Goal: Book appointment/travel/reservation

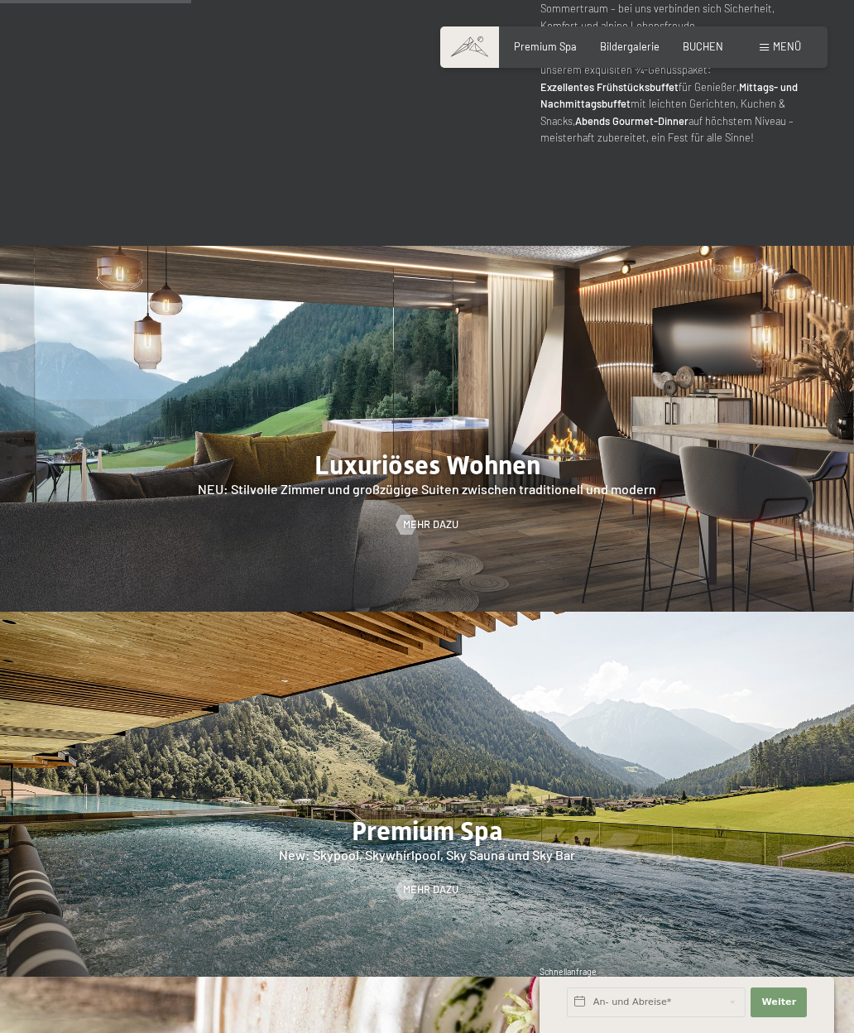
scroll to position [1113, 0]
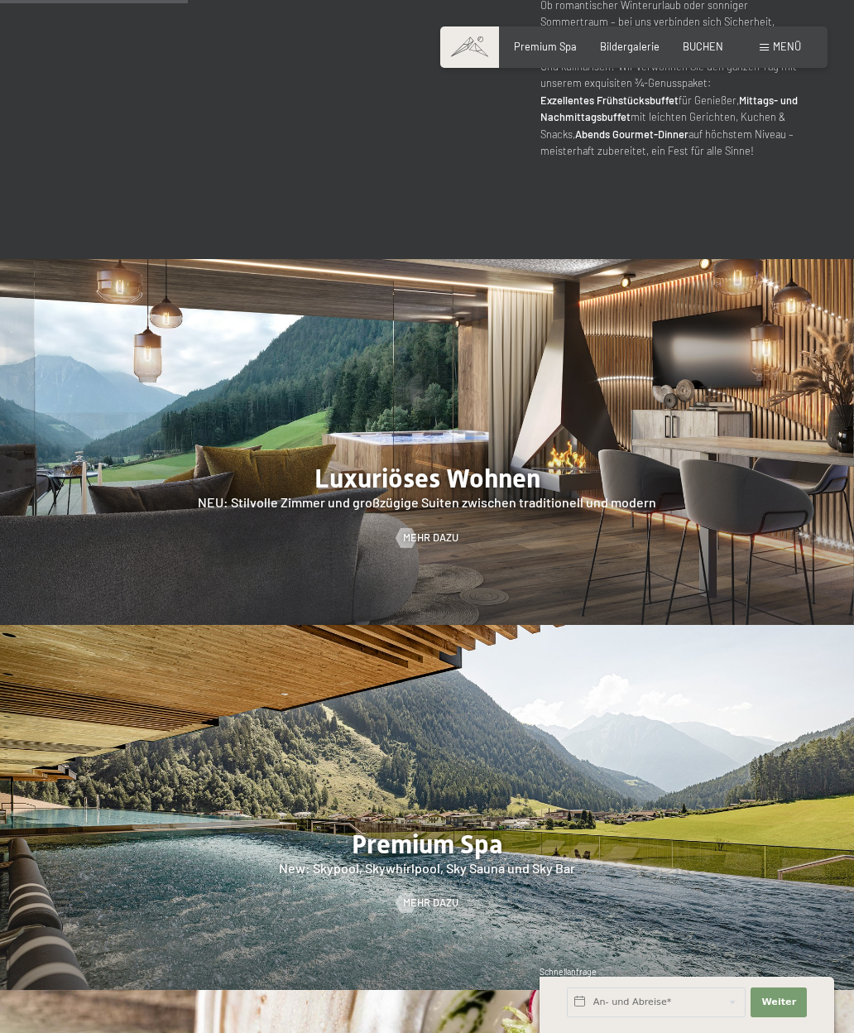
click at [261, 437] on div at bounding box center [427, 442] width 854 height 366
click at [411, 528] on div at bounding box center [407, 538] width 12 height 20
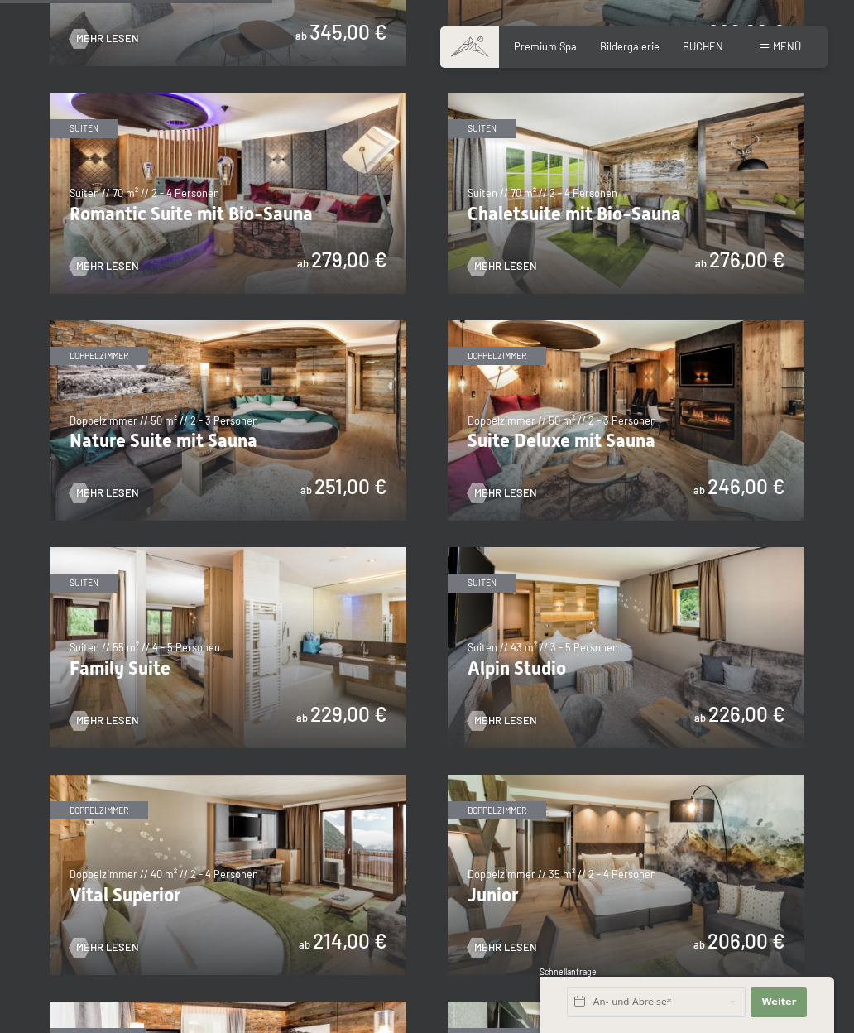
scroll to position [1011, 0]
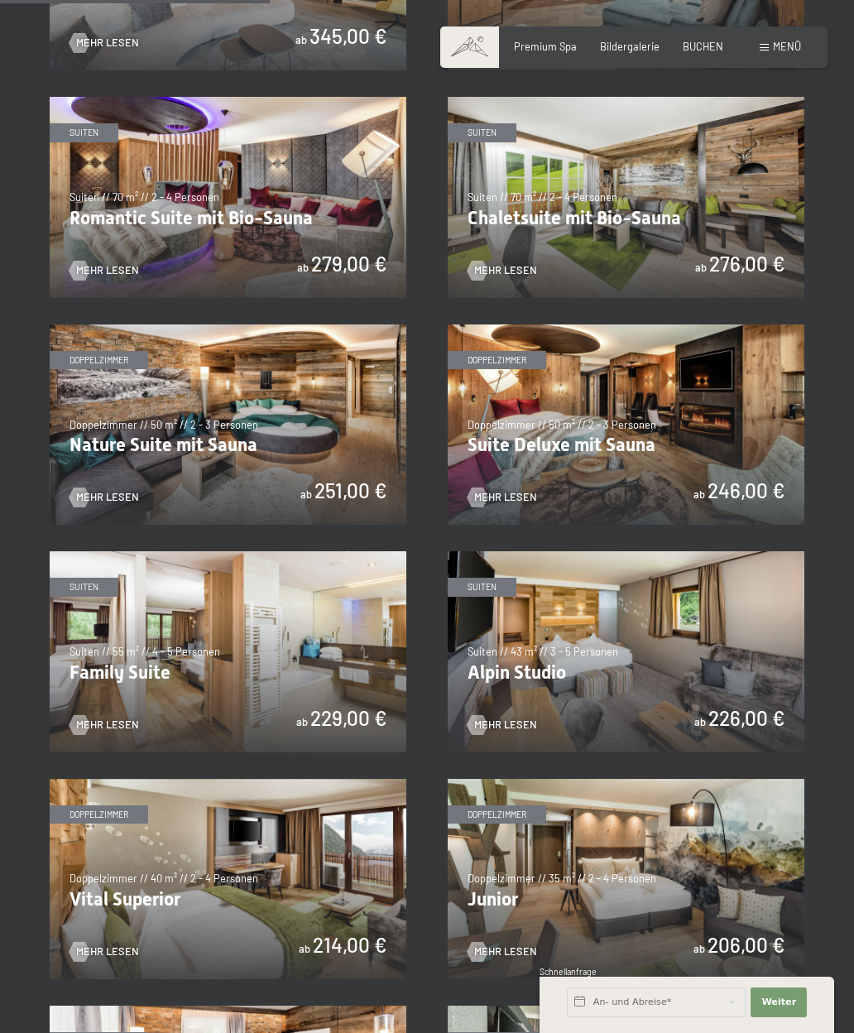
click at [512, 500] on img at bounding box center [626, 424] width 357 height 200
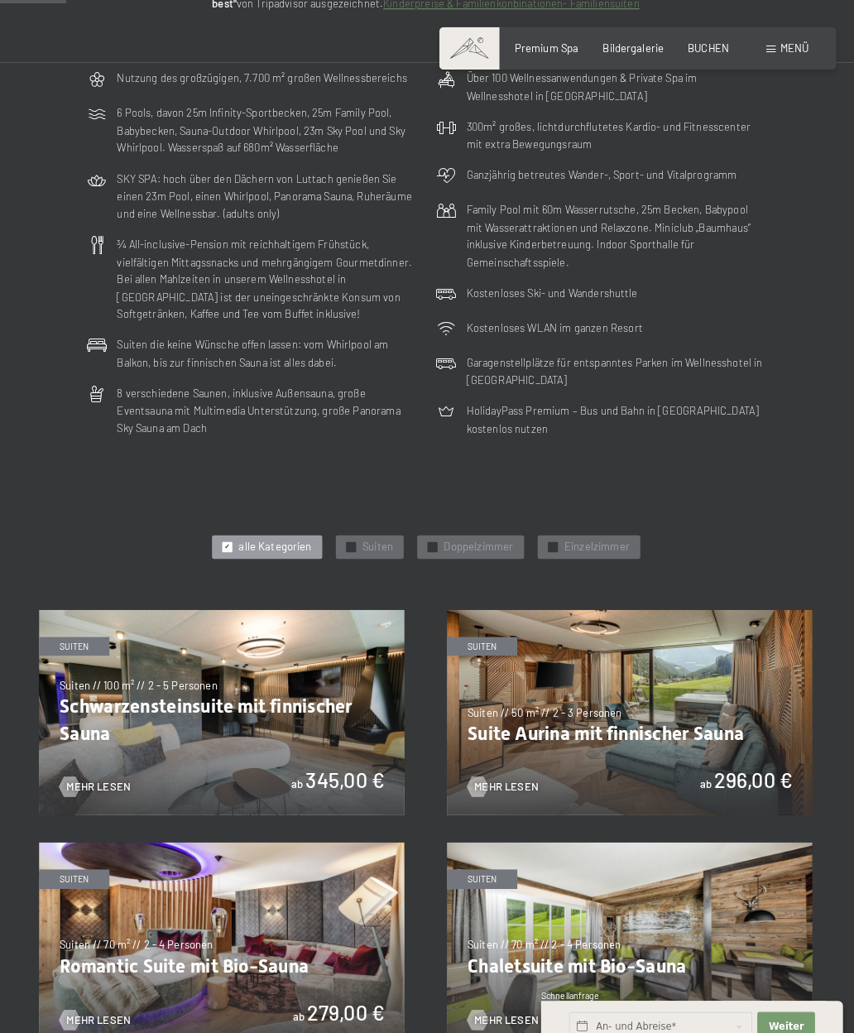
scroll to position [300, 0]
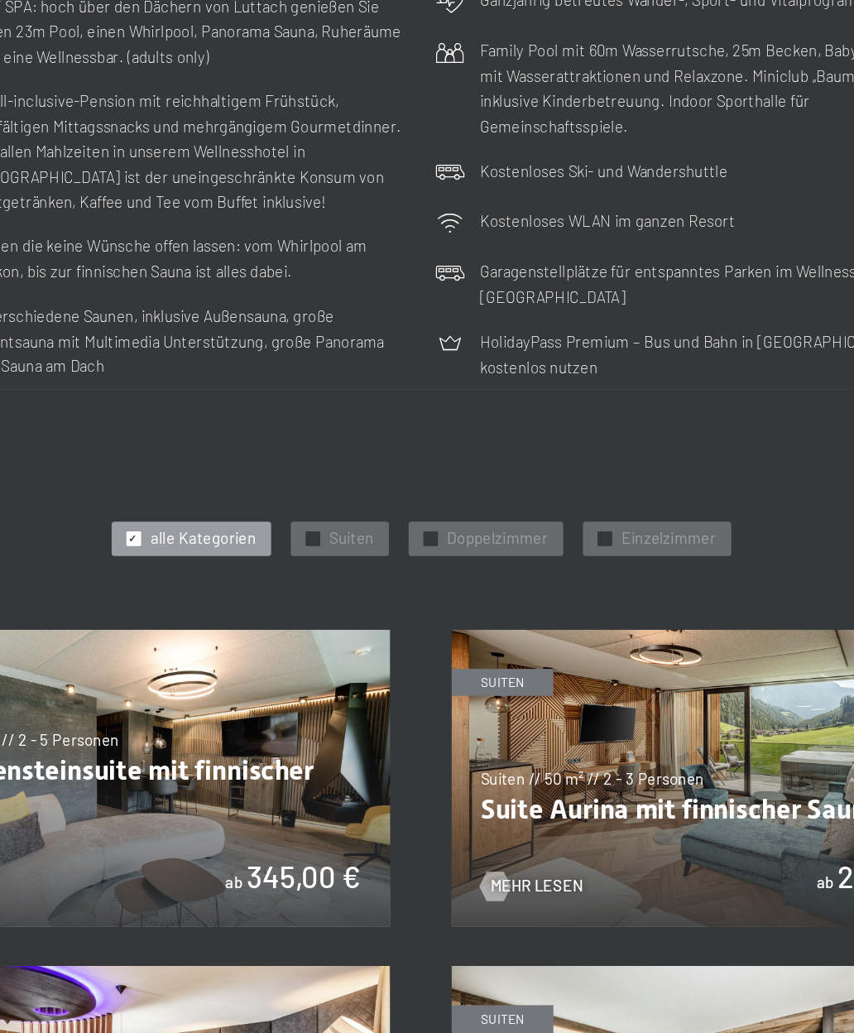
click at [339, 508] on div "✓ Suiten" at bounding box center [372, 519] width 66 height 23
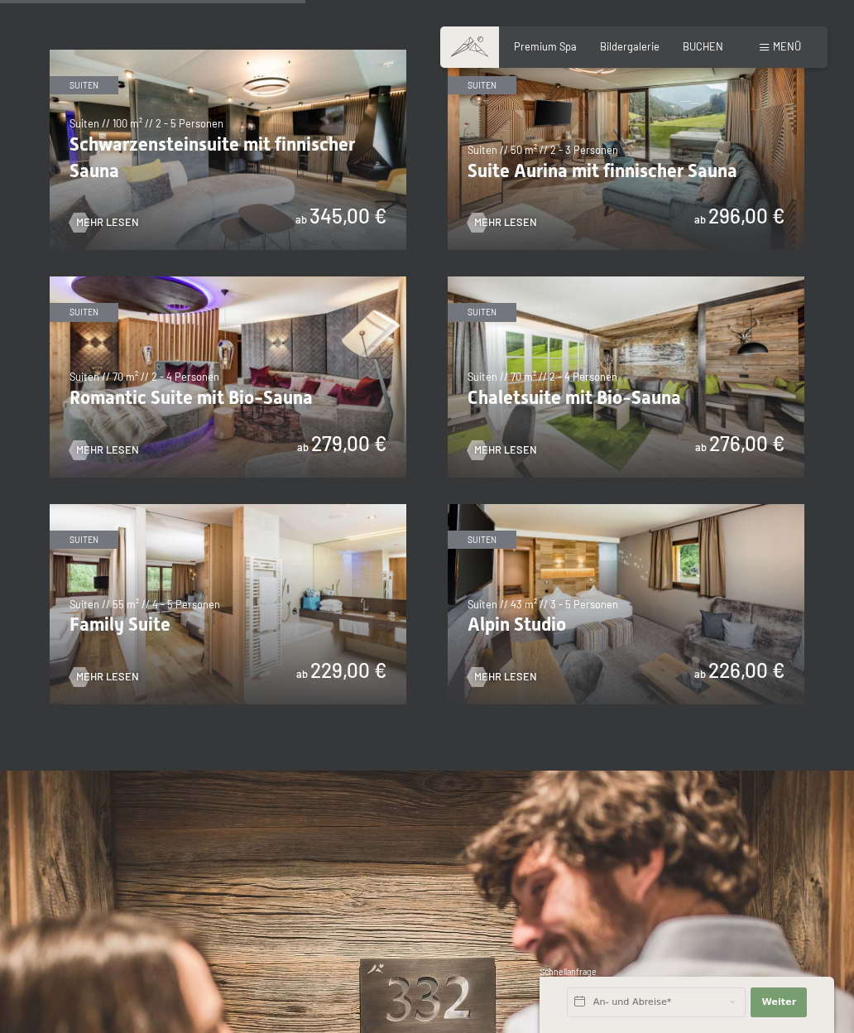
scroll to position [841, 0]
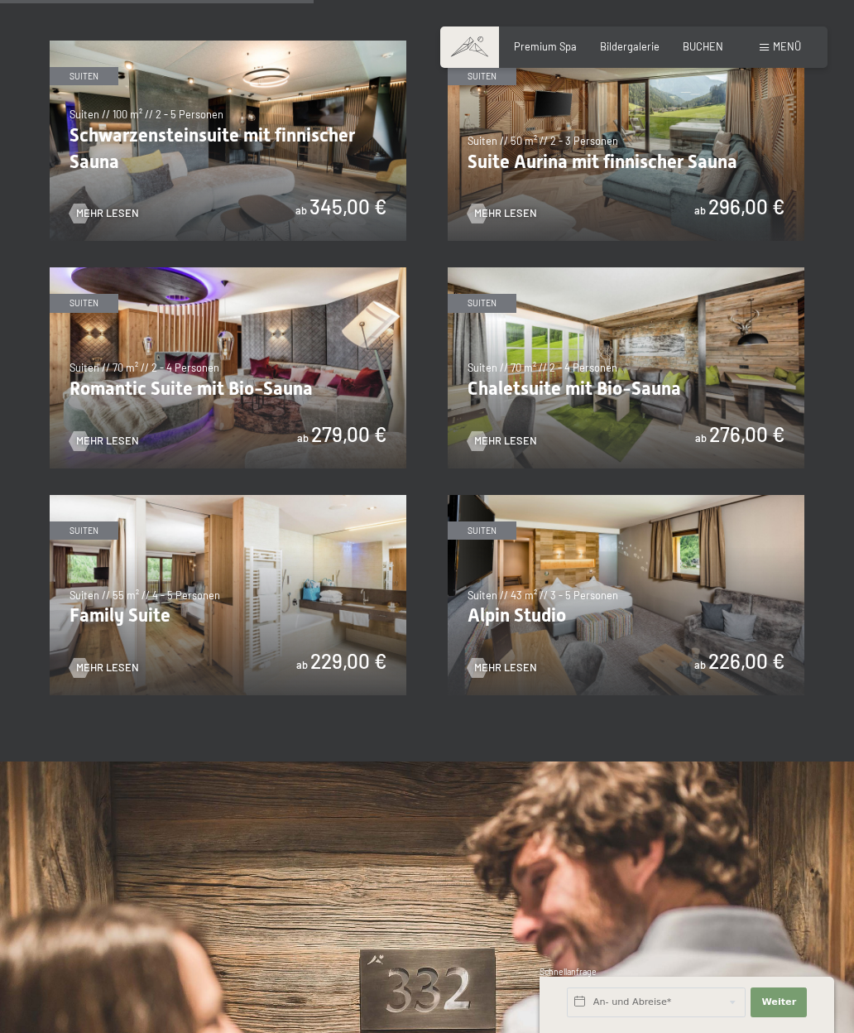
click at [112, 393] on img at bounding box center [228, 367] width 357 height 200
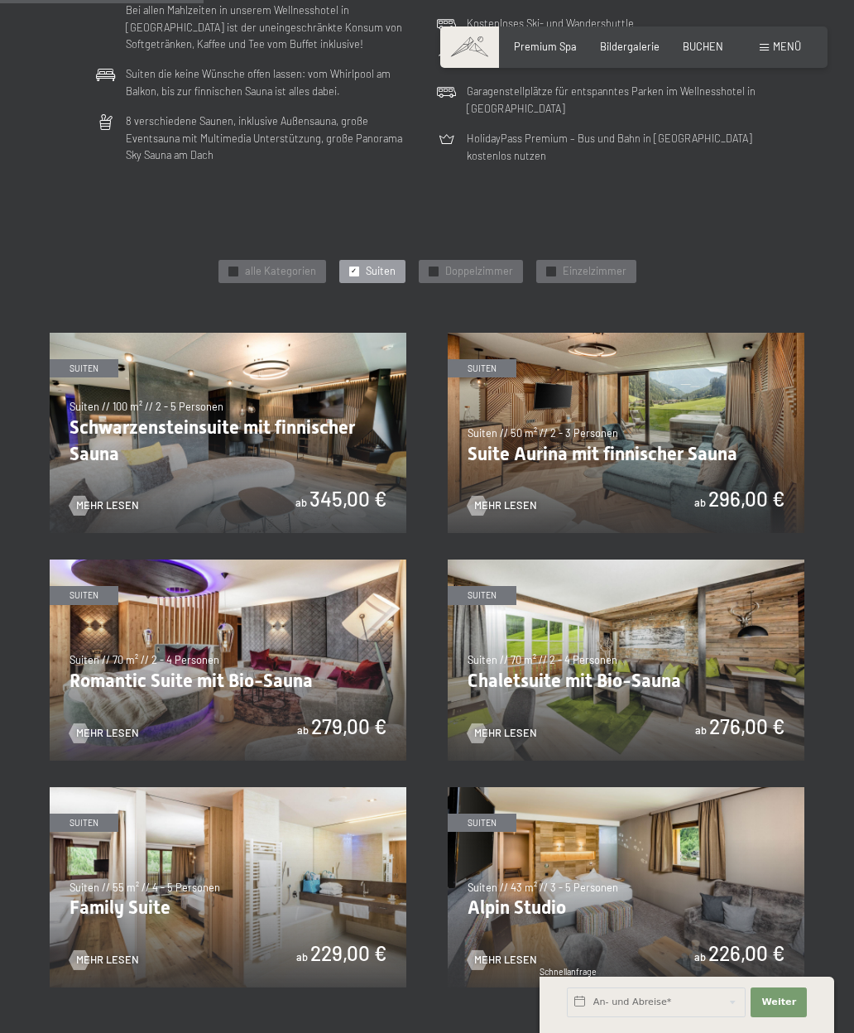
scroll to position [551, 0]
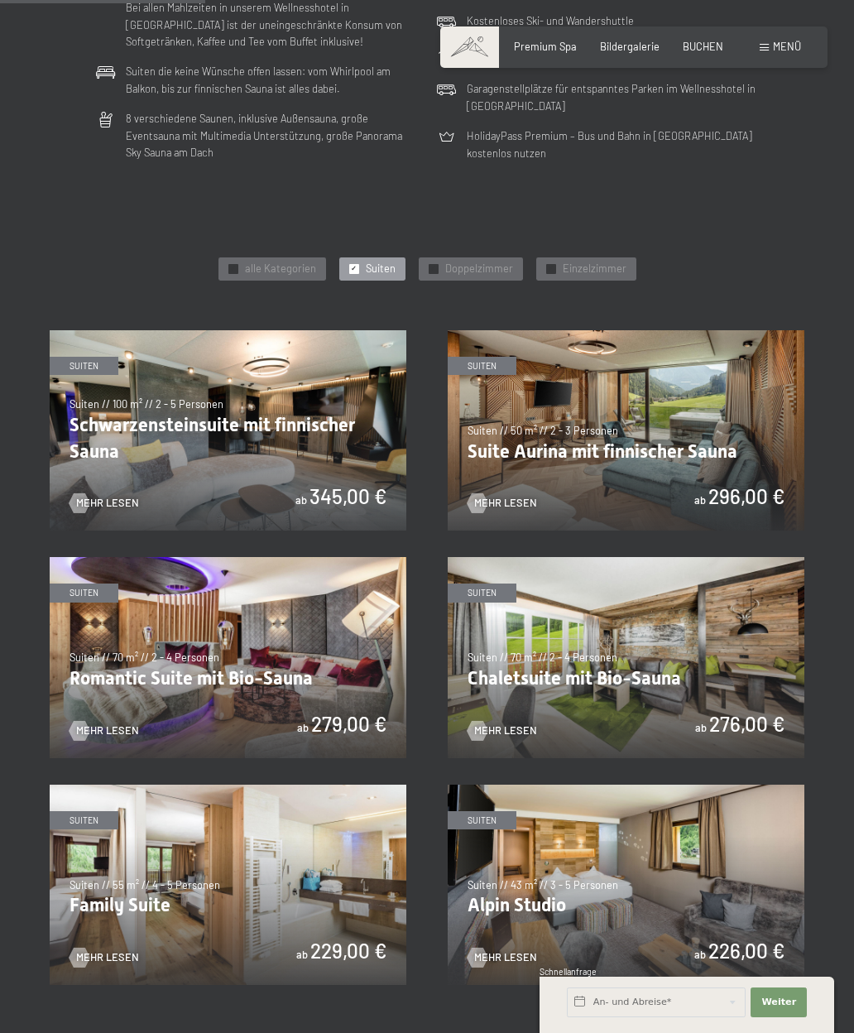
click at [656, 448] on img at bounding box center [626, 430] width 357 height 200
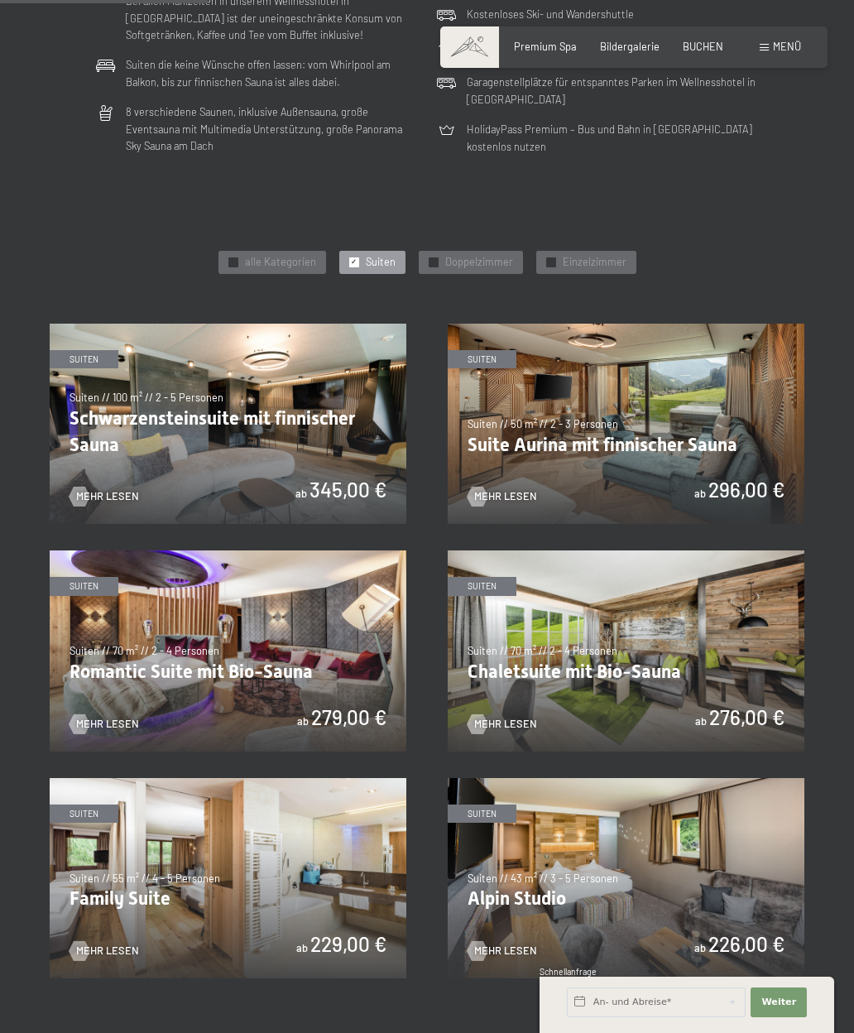
scroll to position [559, 0]
click at [127, 419] on img at bounding box center [228, 423] width 357 height 200
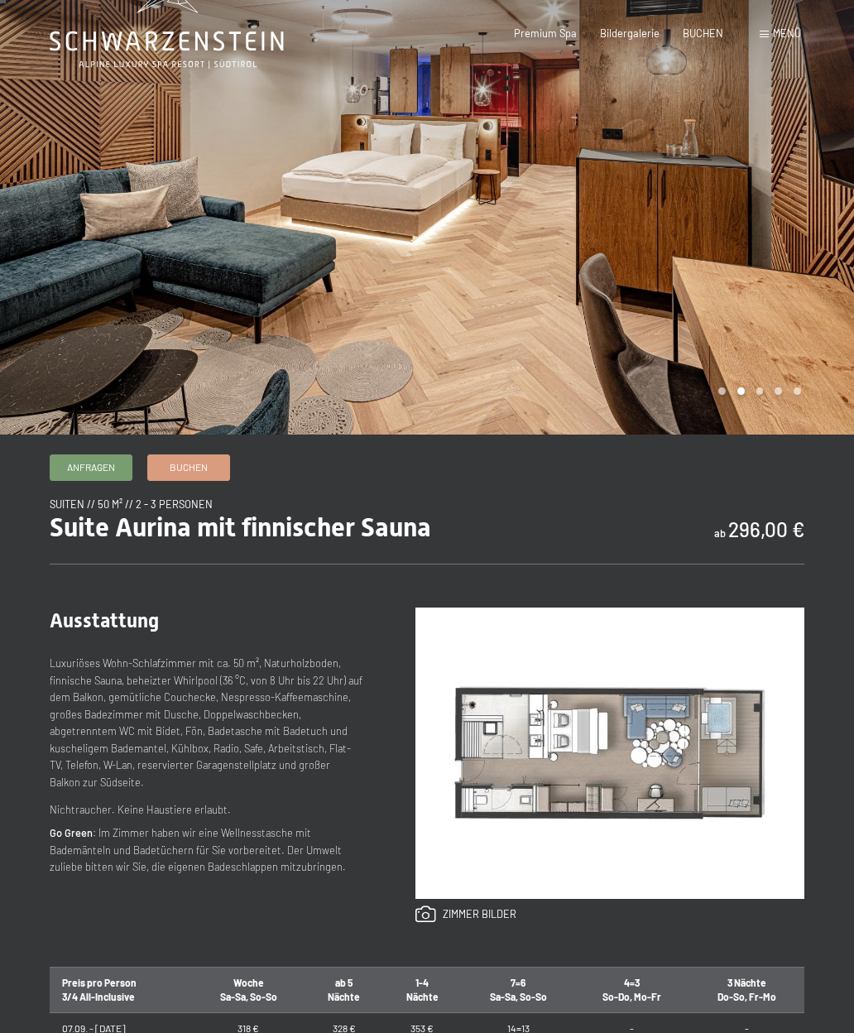
scroll to position [48, 0]
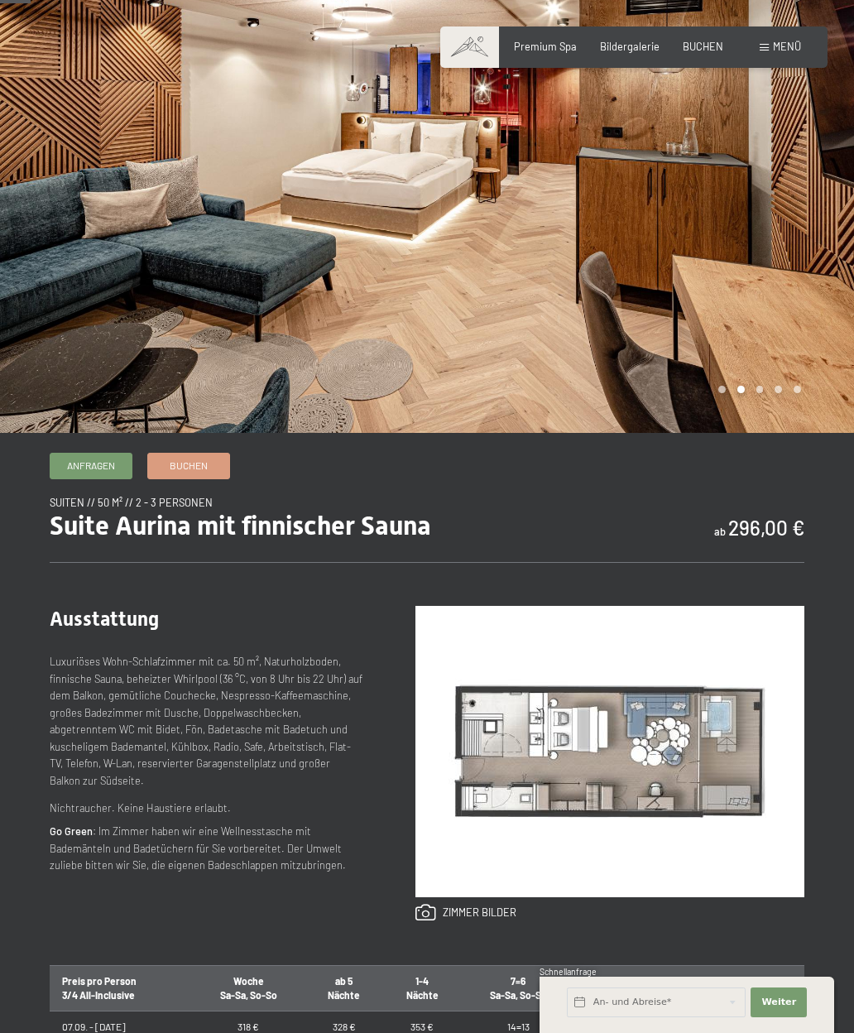
click at [765, 384] on div at bounding box center [640, 192] width 427 height 481
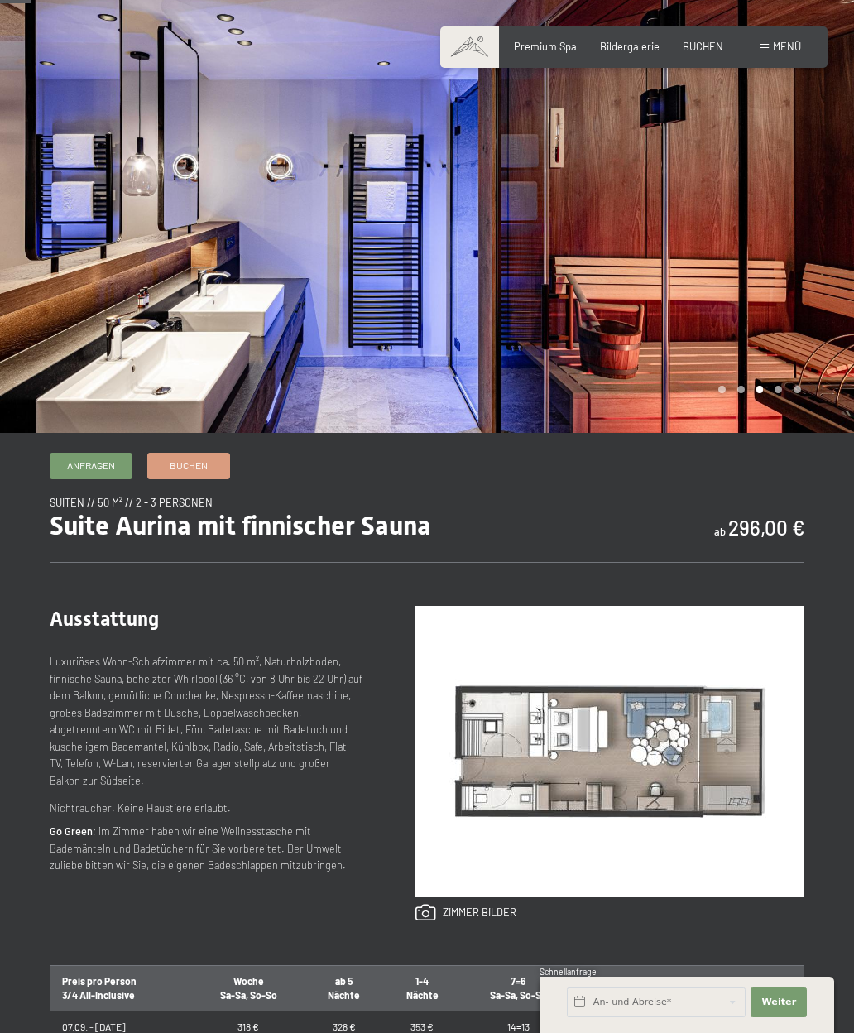
click at [784, 391] on div at bounding box center [640, 192] width 427 height 481
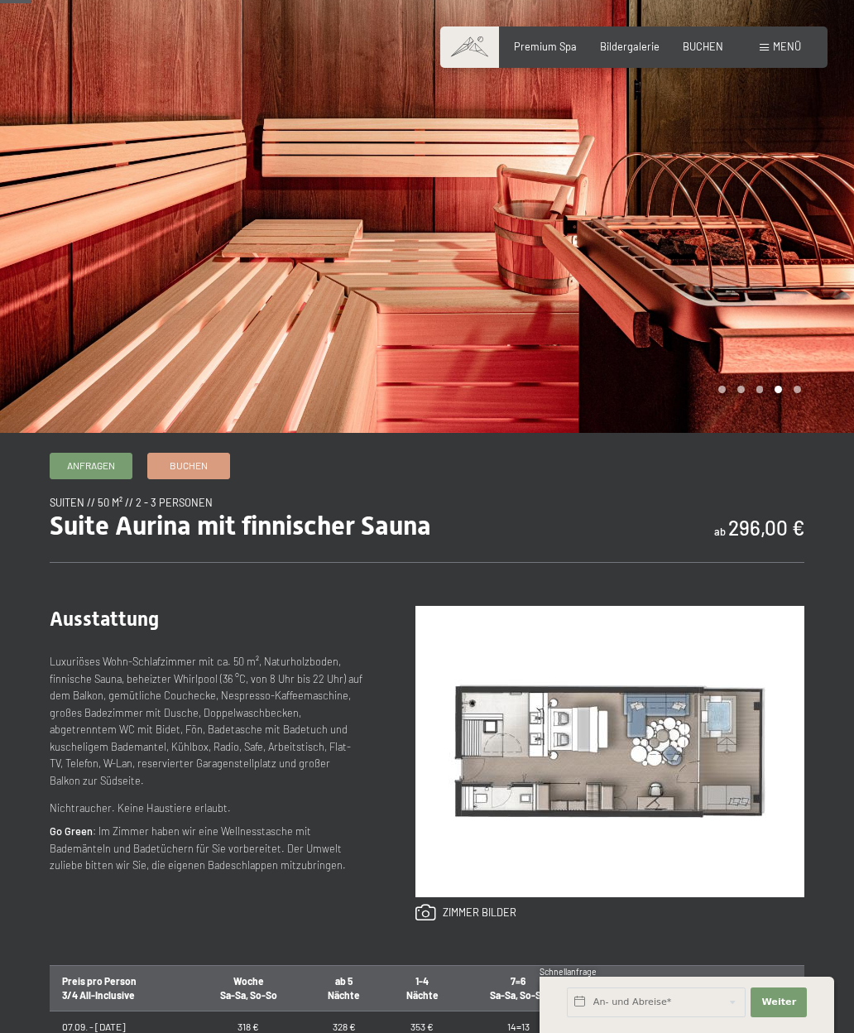
click at [803, 385] on div at bounding box center [640, 192] width 427 height 481
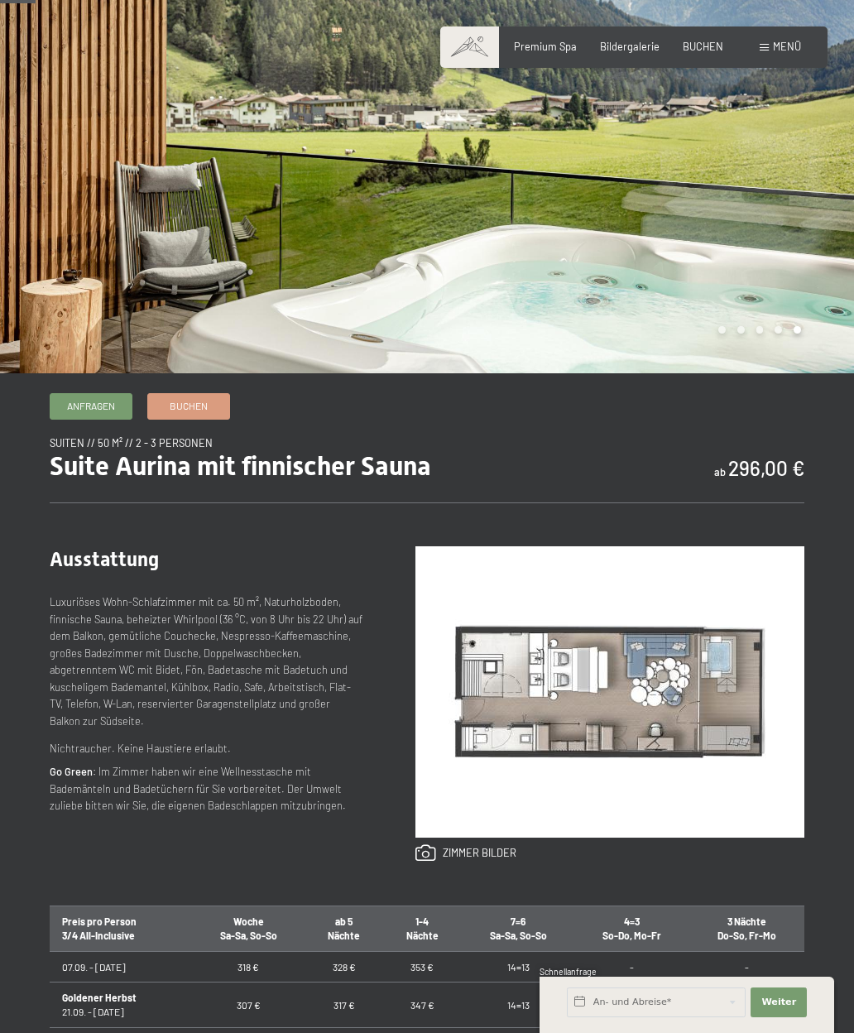
scroll to position [0, 0]
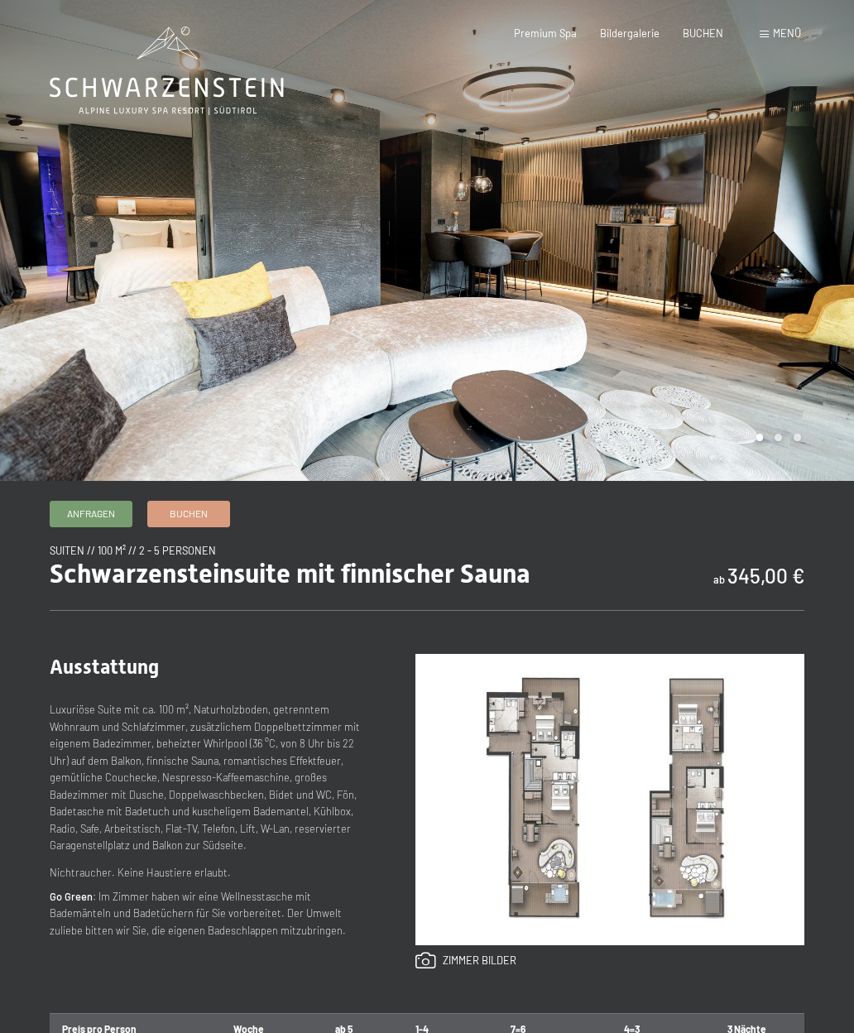
click at [146, 370] on div at bounding box center [213, 240] width 427 height 481
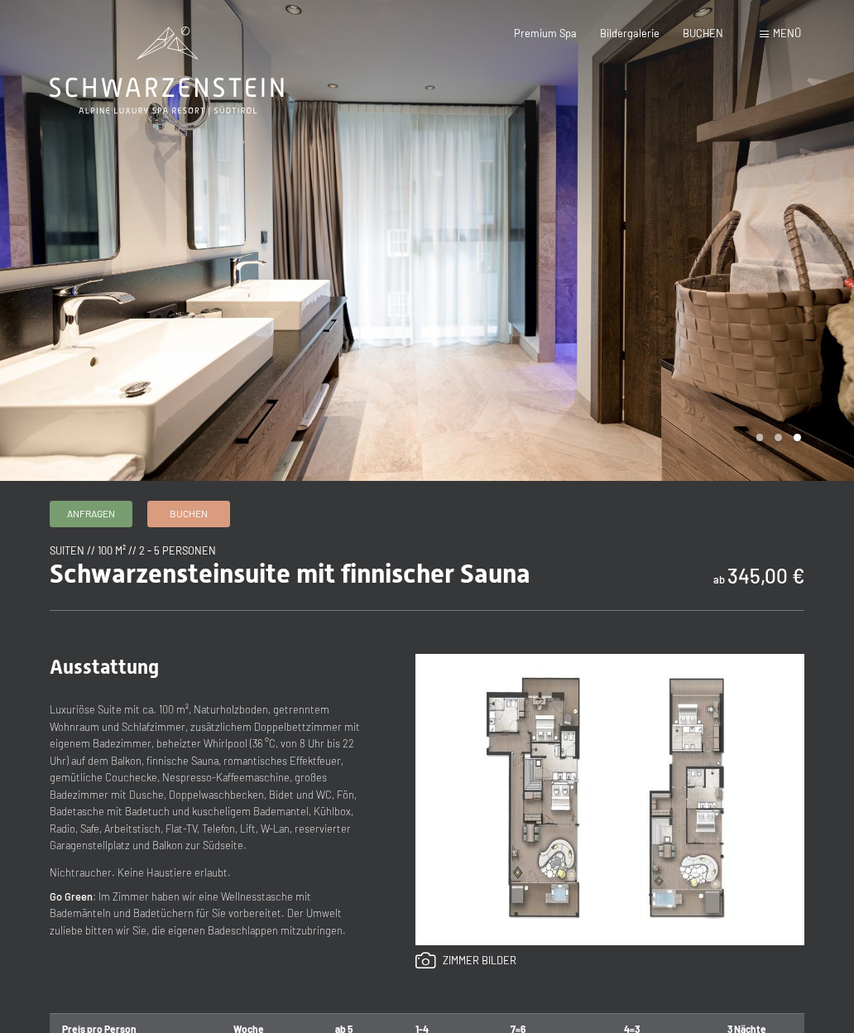
click at [130, 368] on div at bounding box center [213, 240] width 427 height 481
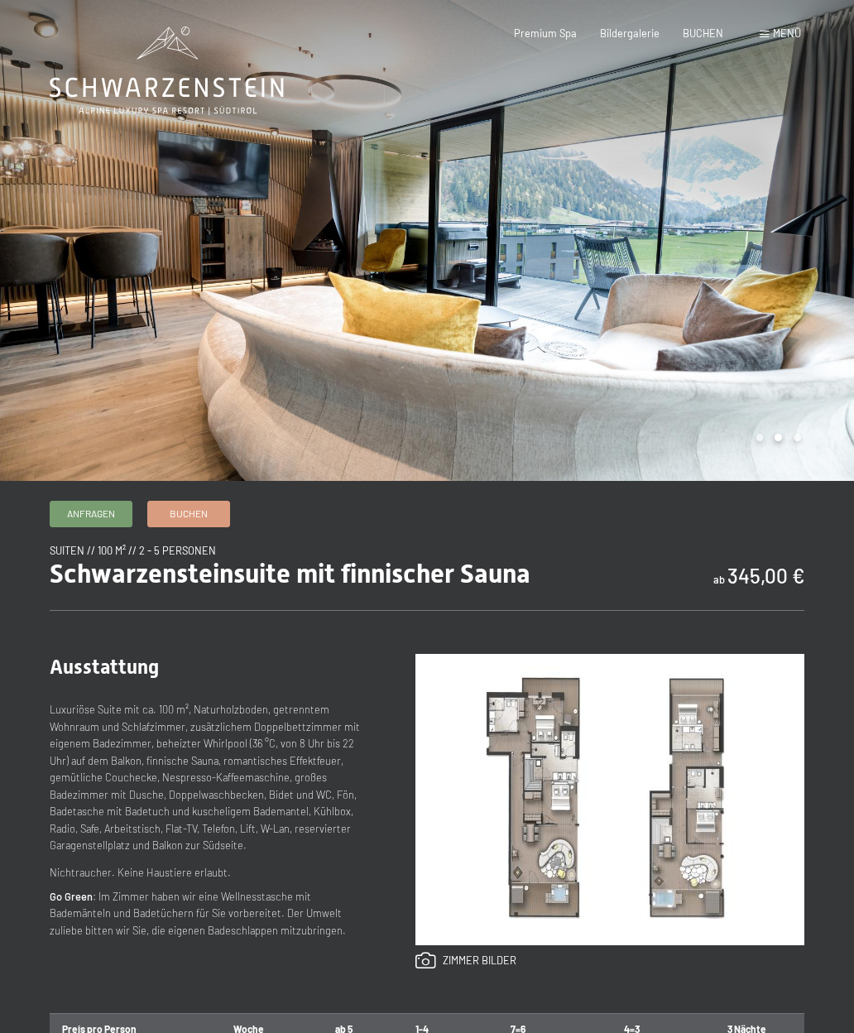
click at [139, 377] on div at bounding box center [213, 240] width 427 height 481
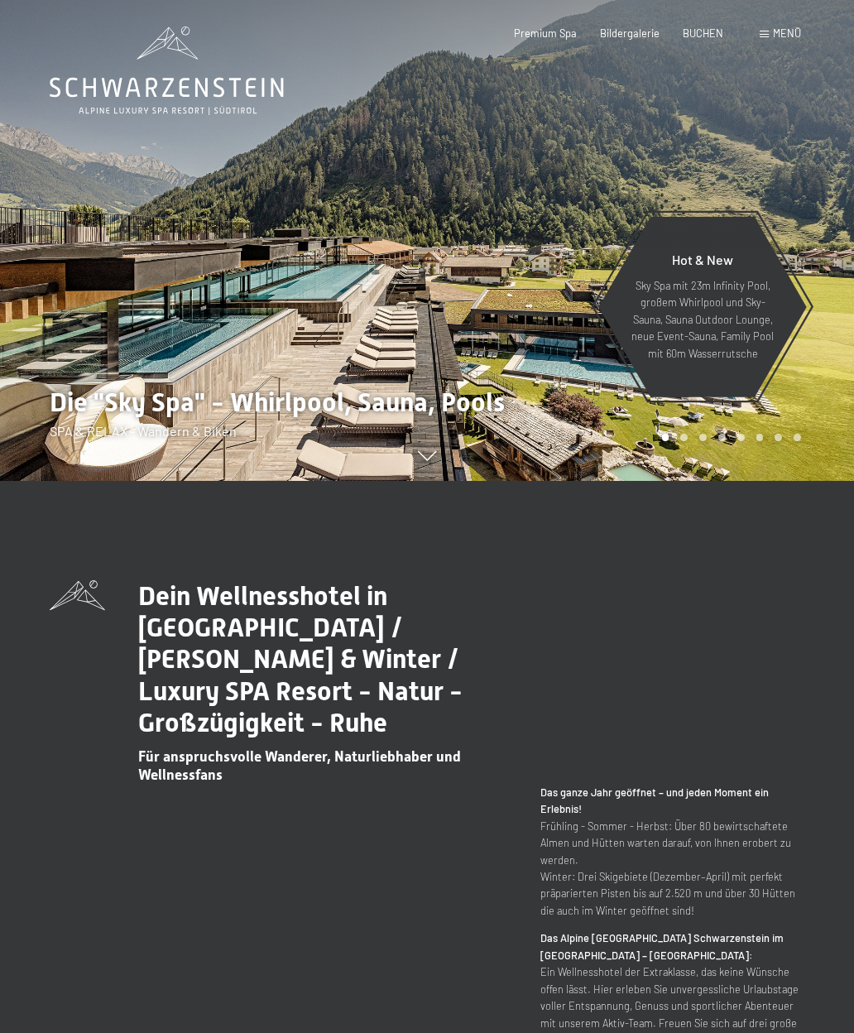
click at [776, 31] on span "Menü" at bounding box center [787, 32] width 28 height 13
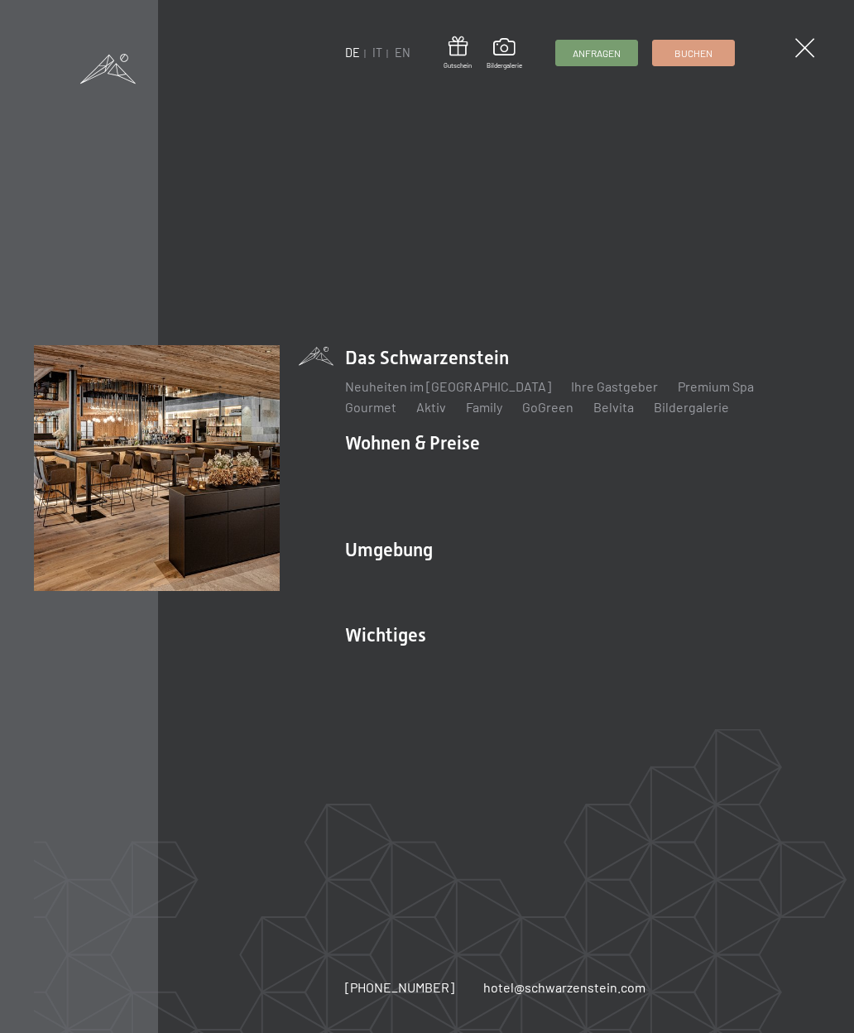
click at [382, 378] on img at bounding box center [204, 204] width 408 height 408
click at [379, 394] on link "Neuheiten im [GEOGRAPHIC_DATA]" at bounding box center [448, 386] width 206 height 16
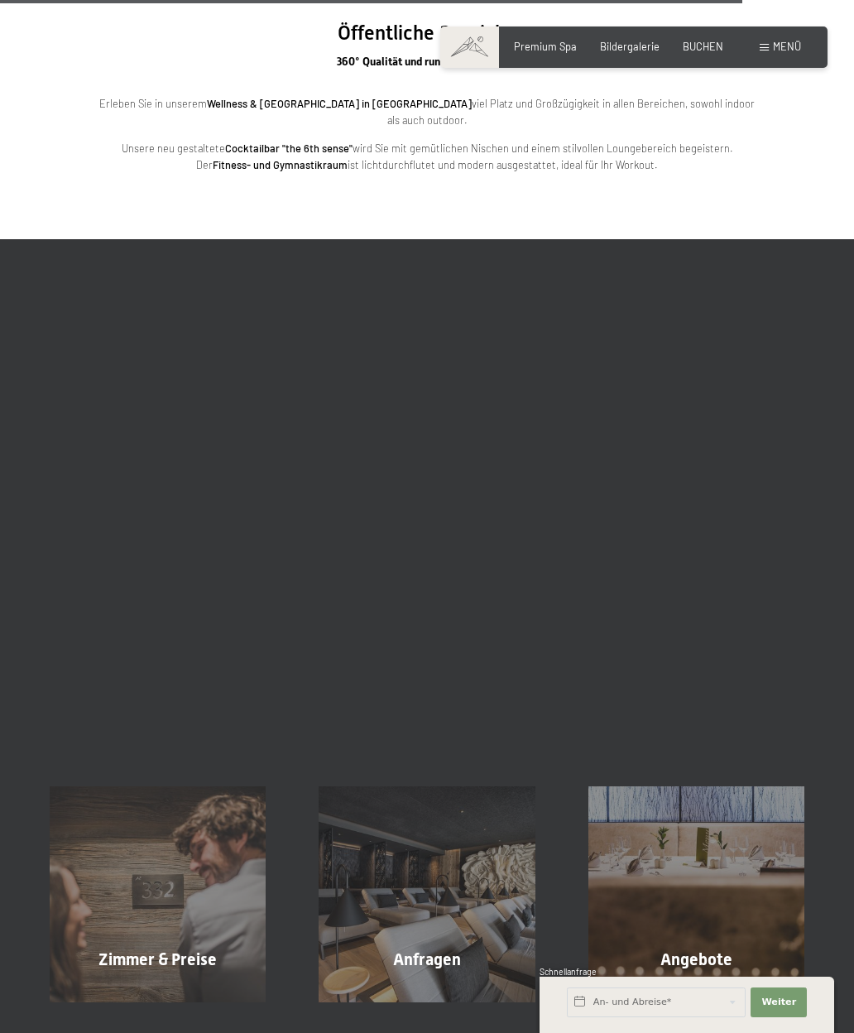
scroll to position [3519, 0]
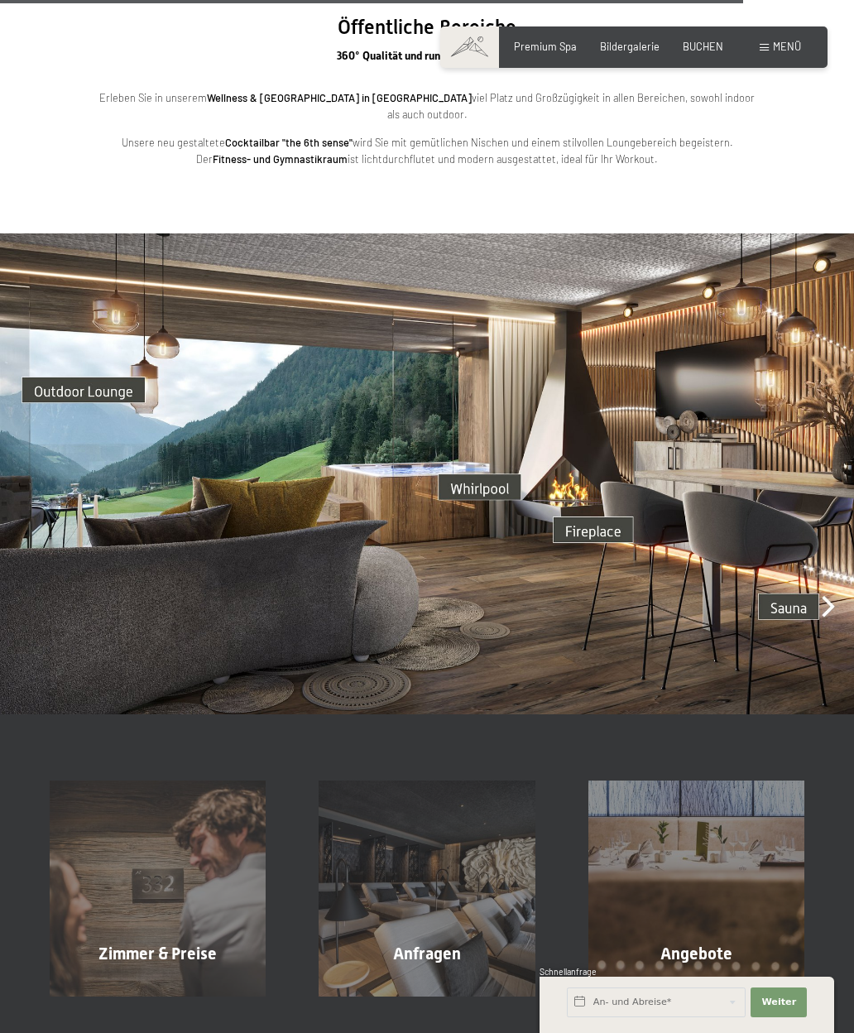
click at [146, 803] on div "Zimmer & Preise Mehr erfahren" at bounding box center [157, 888] width 269 height 216
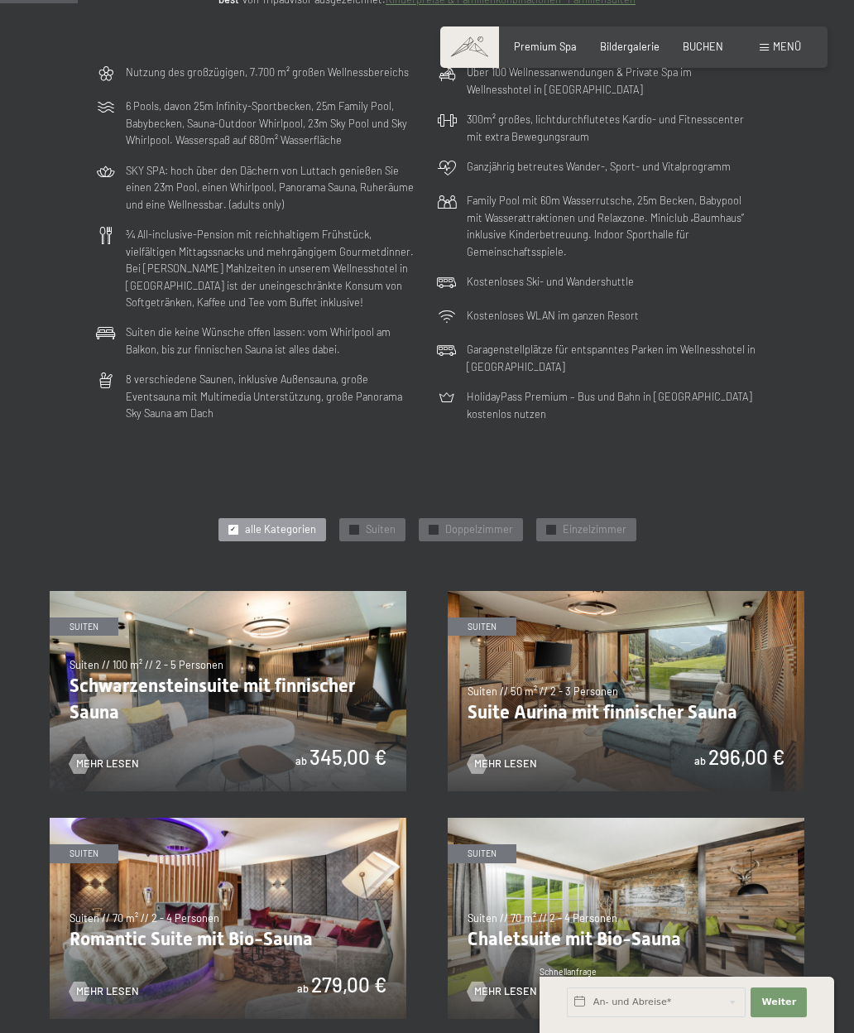
scroll to position [291, 0]
click at [356, 524] on span "✓" at bounding box center [354, 528] width 6 height 9
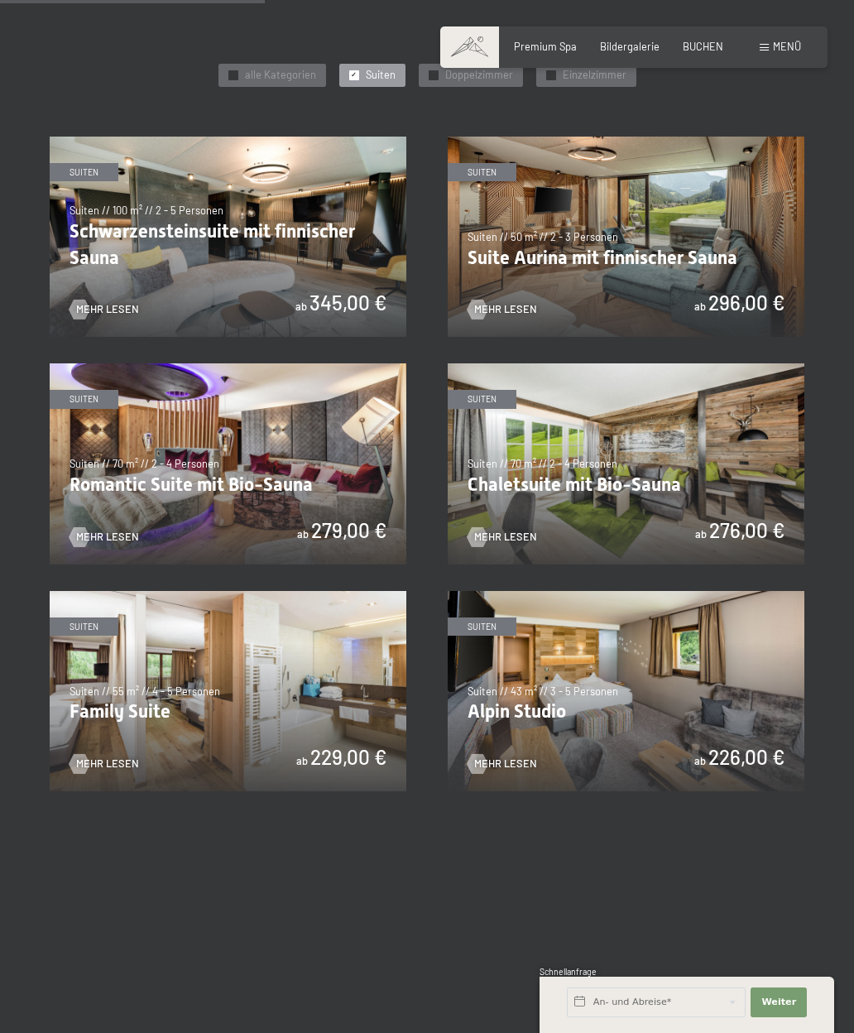
scroll to position [748, 0]
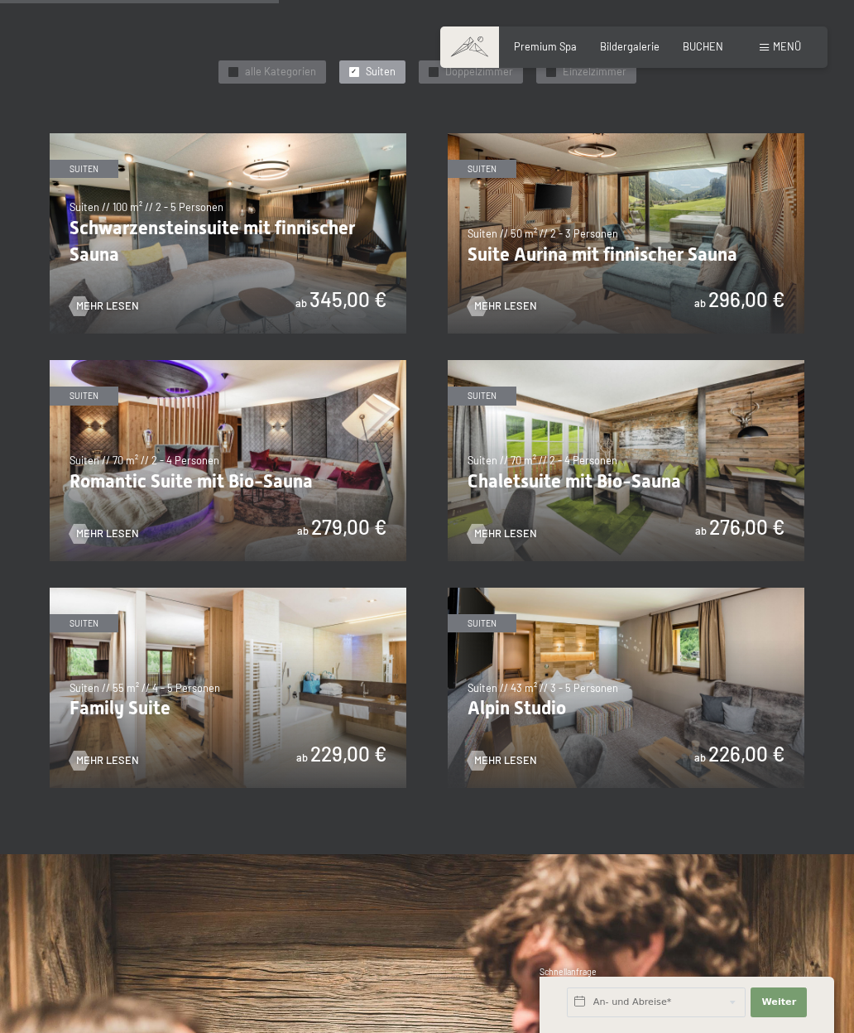
click at [519, 526] on span "Mehr Lesen" at bounding box center [505, 533] width 63 height 15
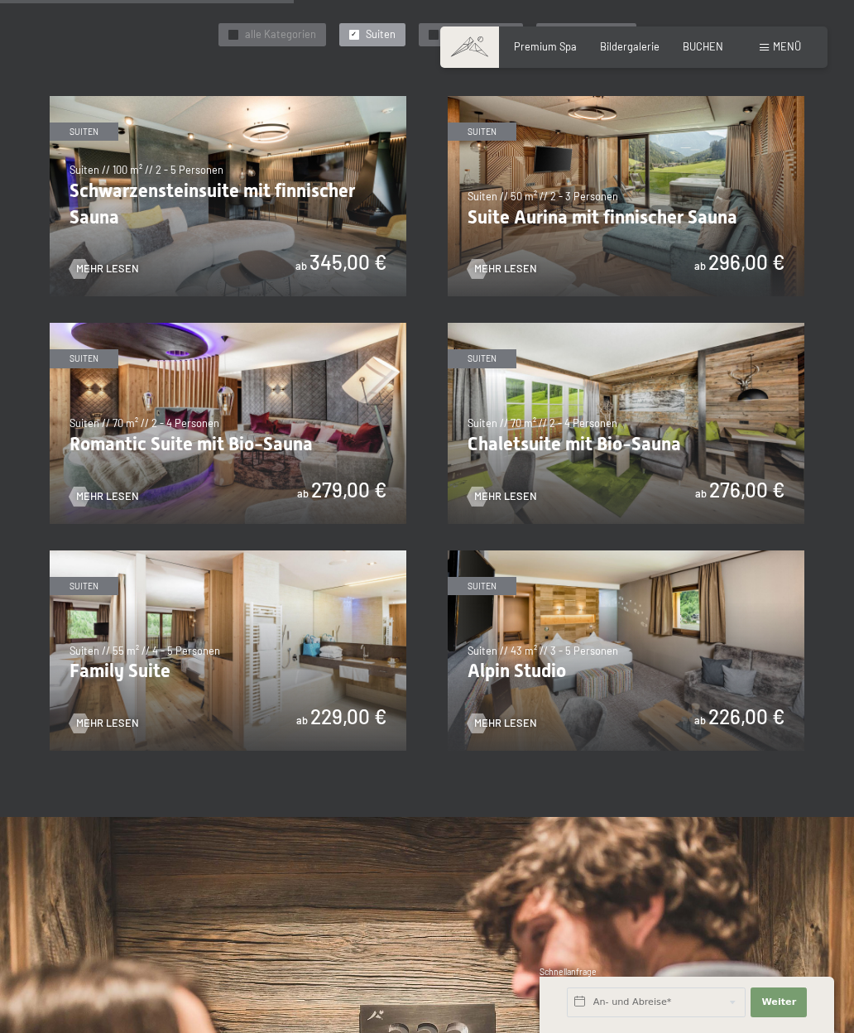
scroll to position [789, 0]
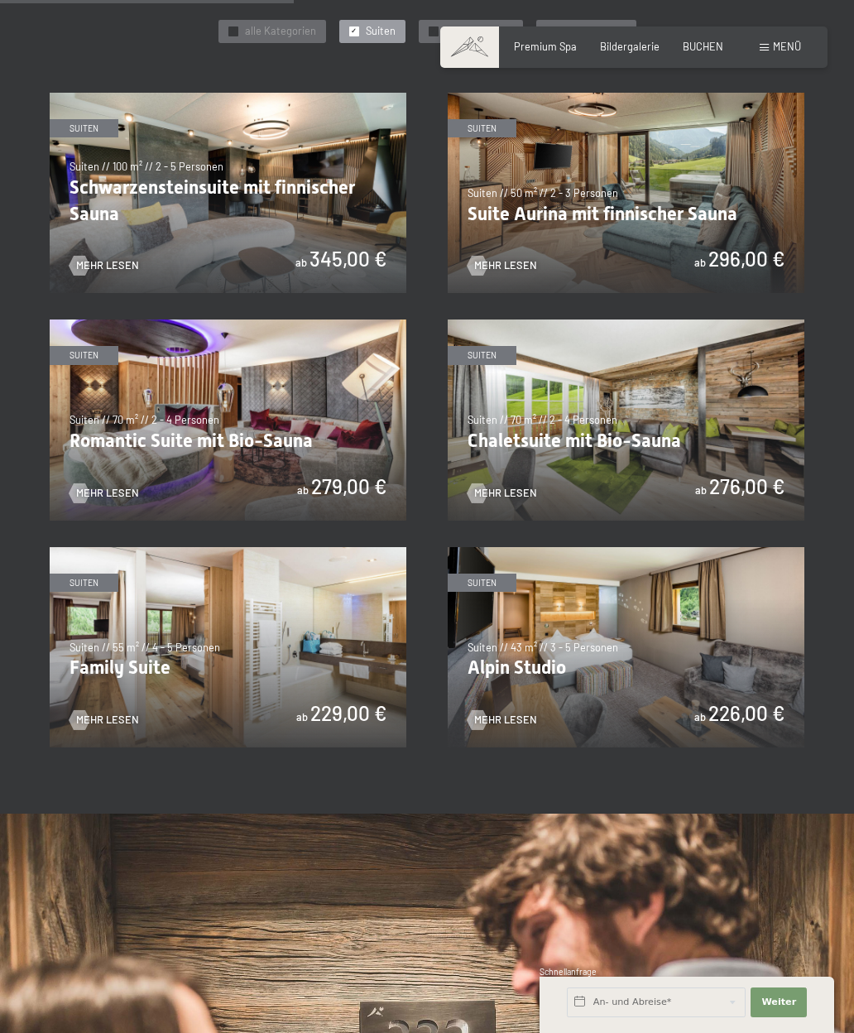
click at [497, 713] on span "Mehr Lesen" at bounding box center [505, 720] width 63 height 15
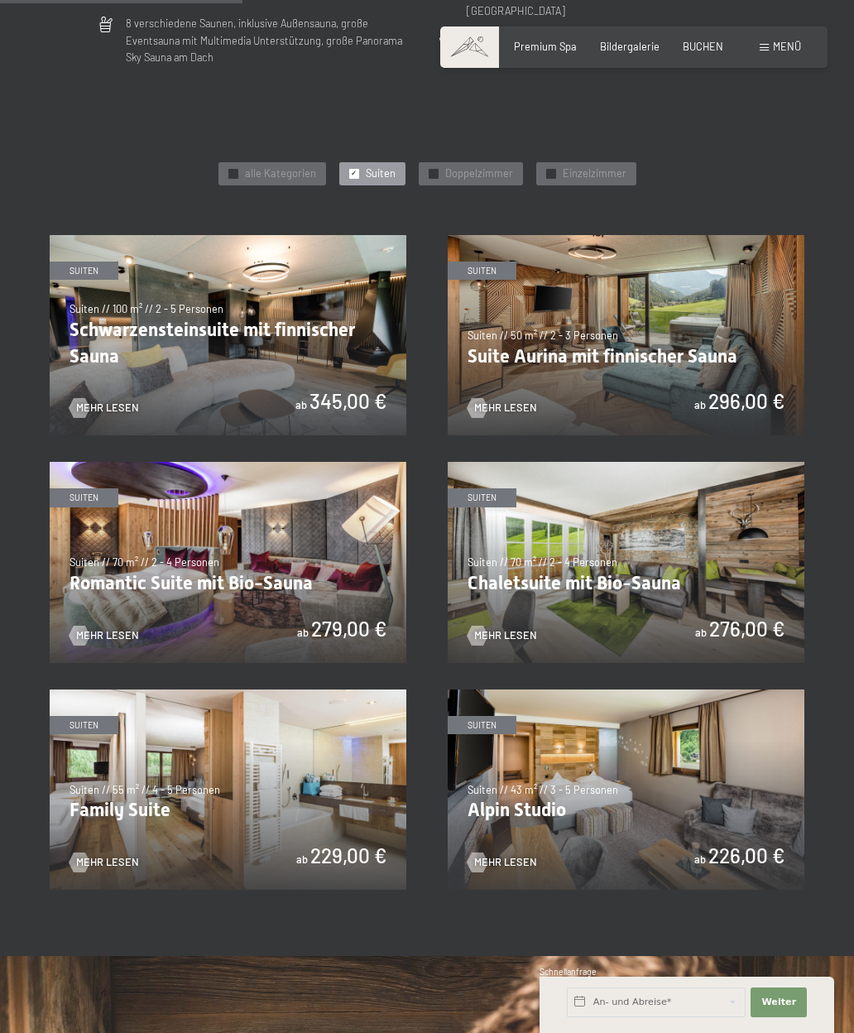
scroll to position [662, 0]
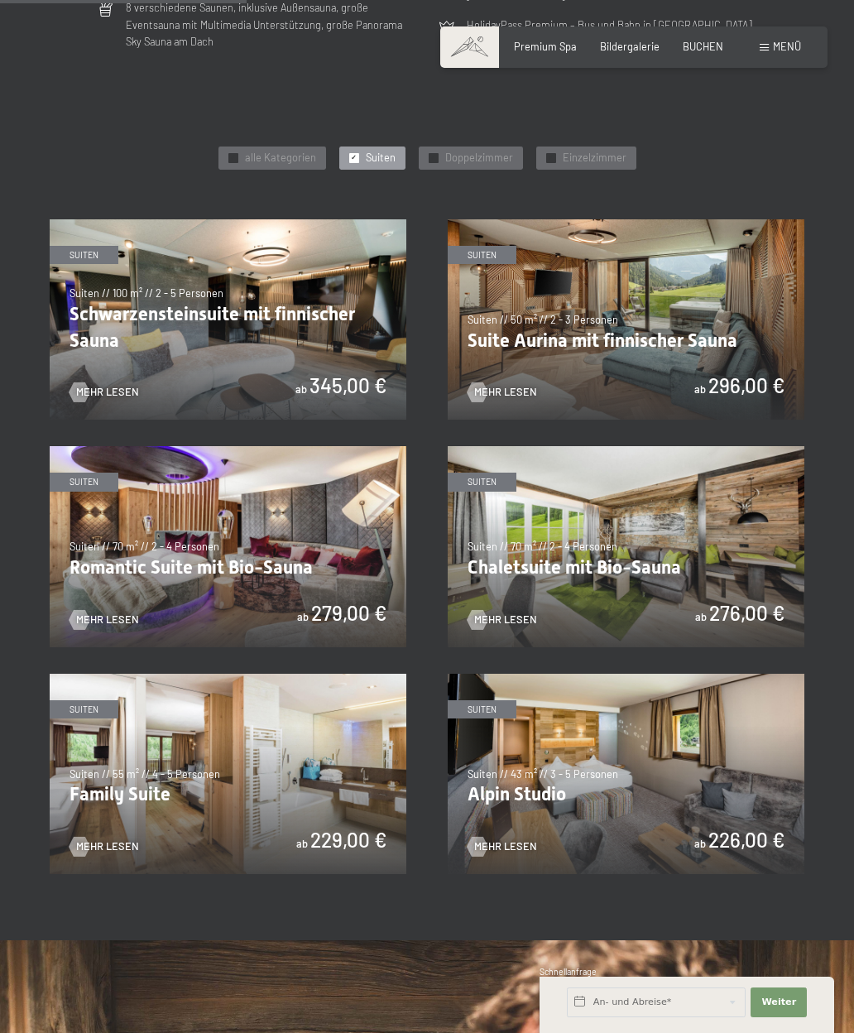
click at [93, 620] on img at bounding box center [228, 546] width 357 height 200
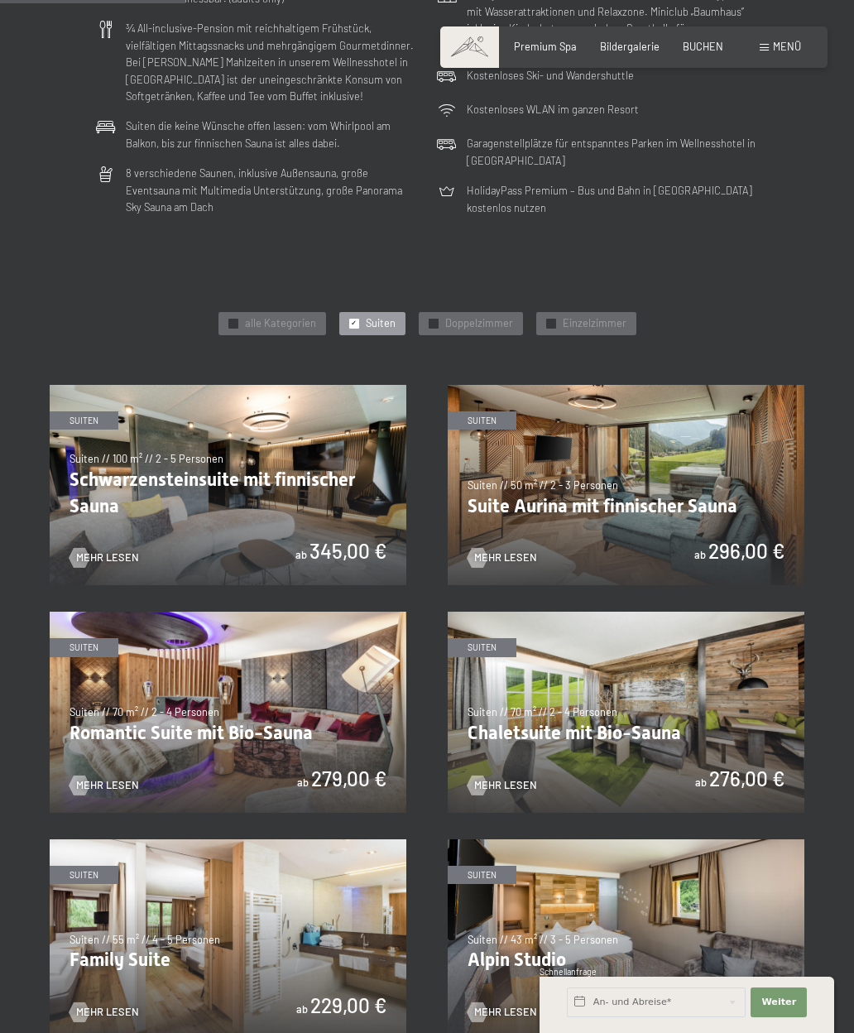
scroll to position [498, 0]
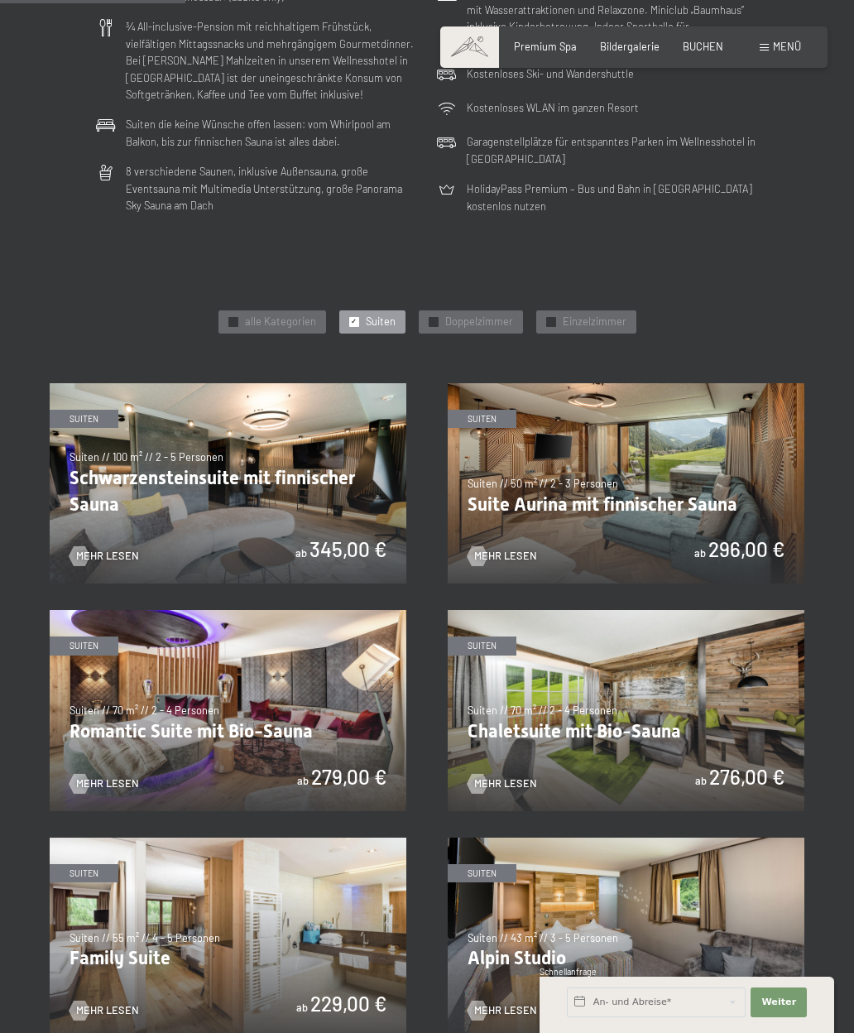
click at [483, 555] on div at bounding box center [478, 556] width 12 height 20
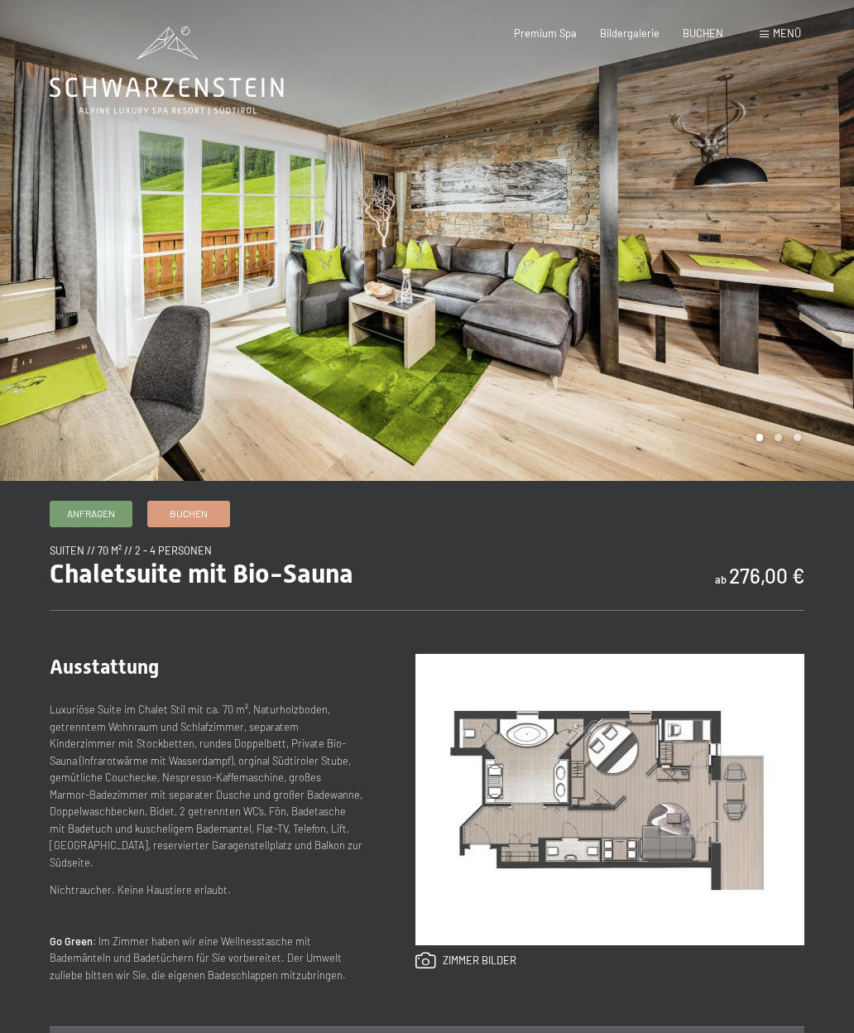
click at [742, 318] on div at bounding box center [640, 240] width 427 height 481
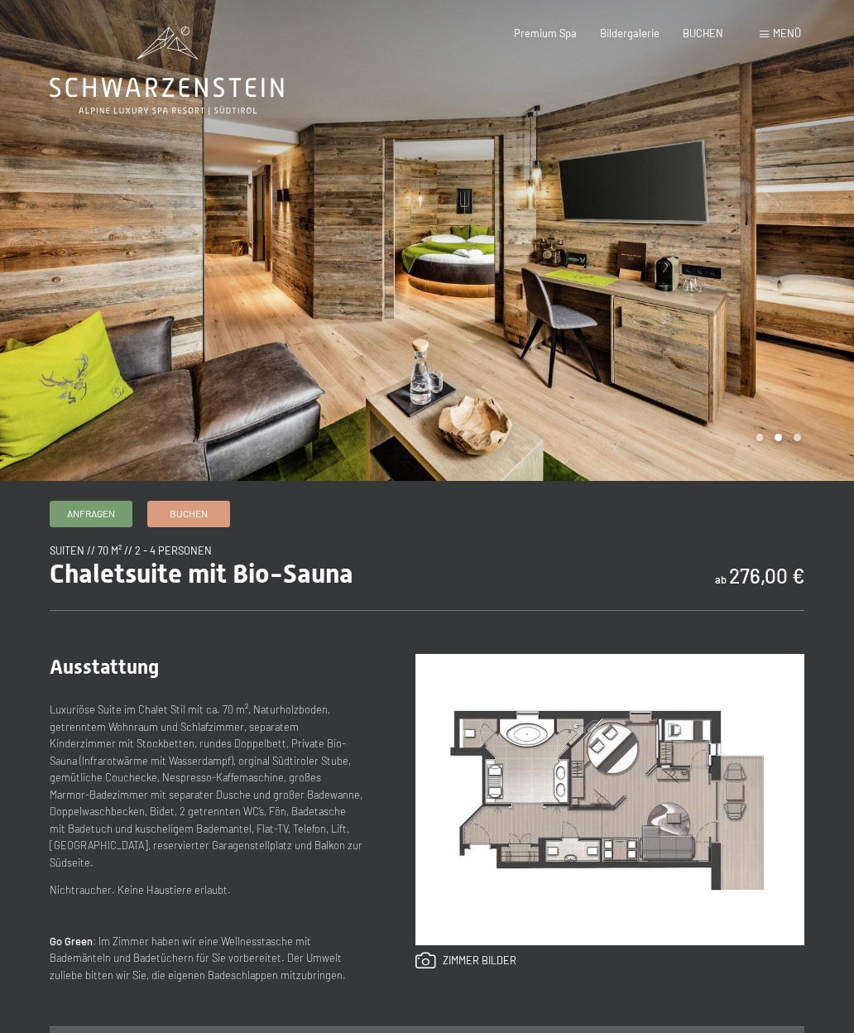
click at [744, 291] on div at bounding box center [640, 240] width 427 height 481
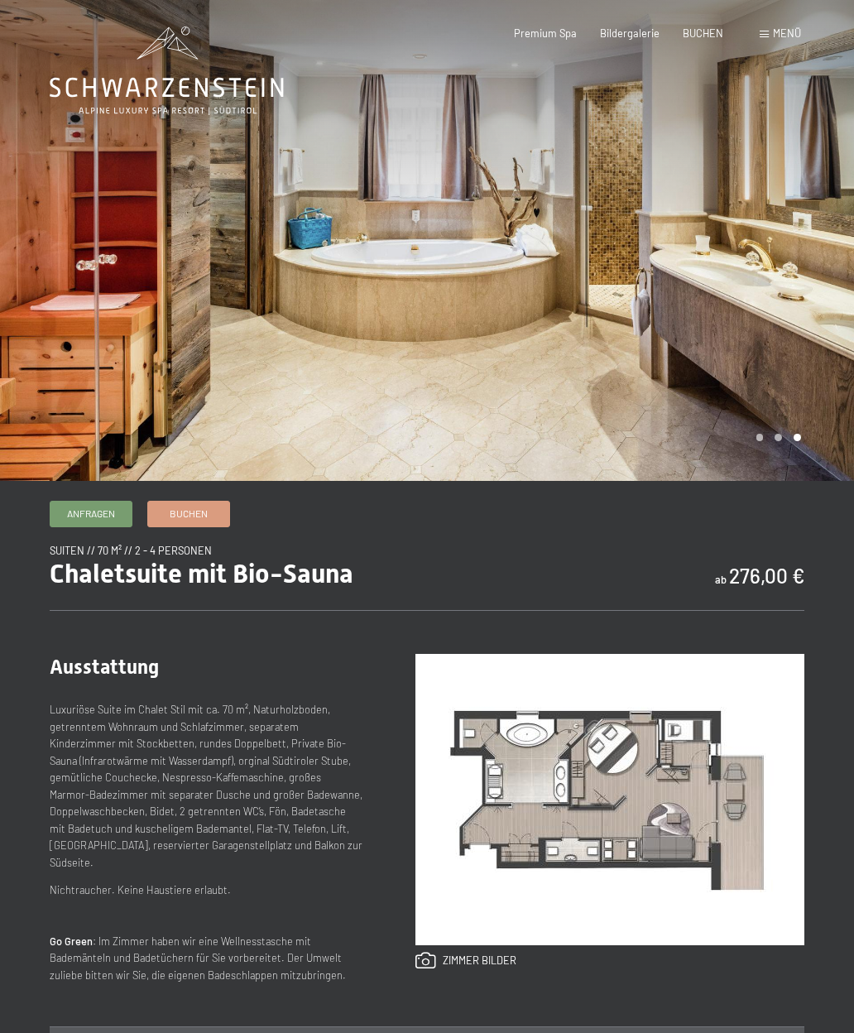
click at [754, 295] on div at bounding box center [640, 240] width 427 height 481
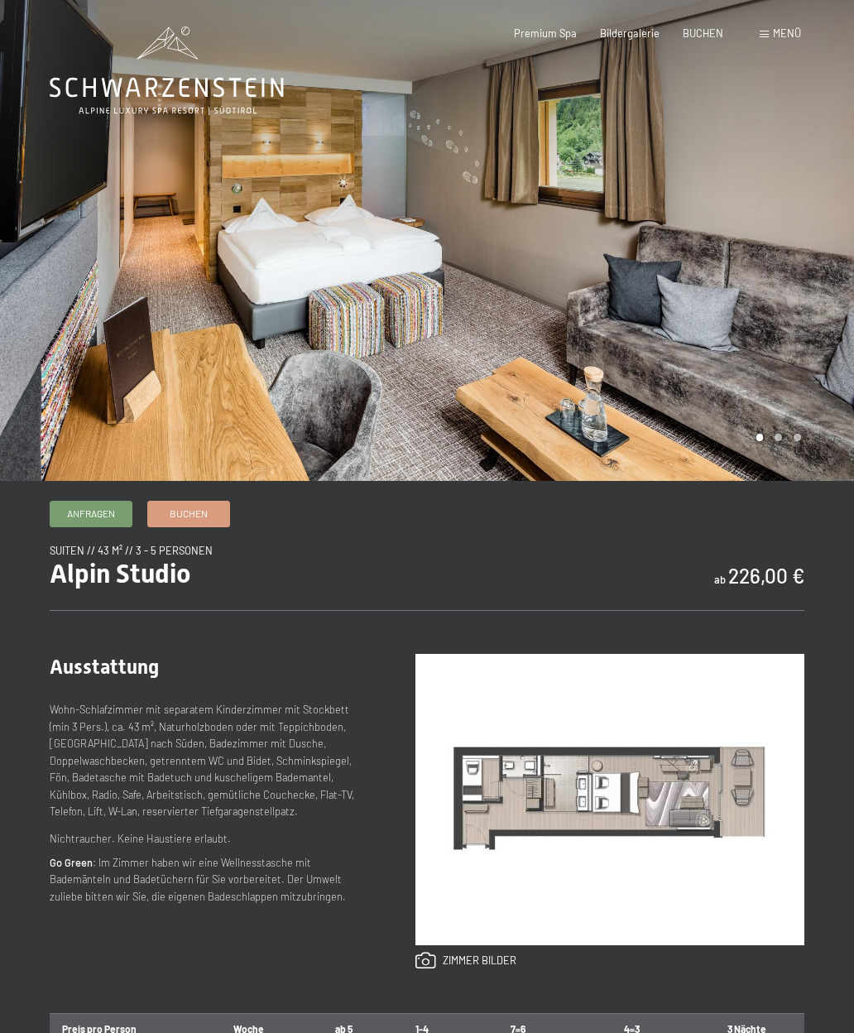
click at [790, 271] on div at bounding box center [640, 240] width 427 height 481
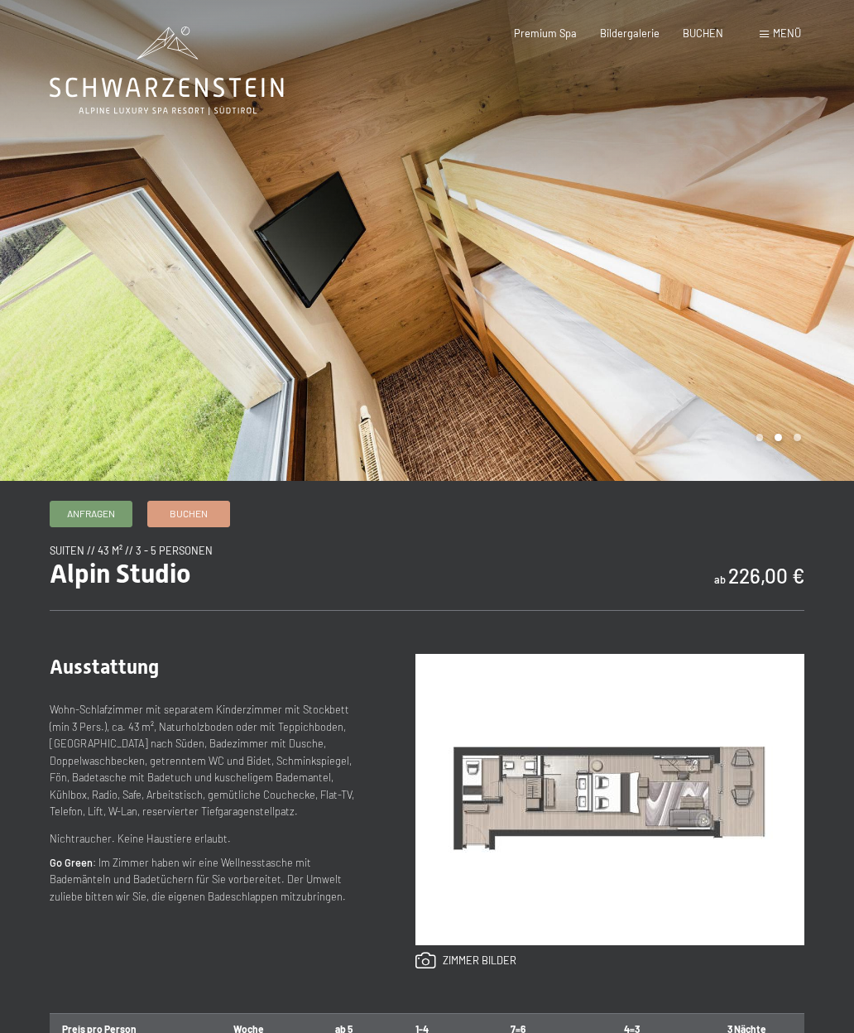
click at [780, 268] on div at bounding box center [640, 240] width 427 height 481
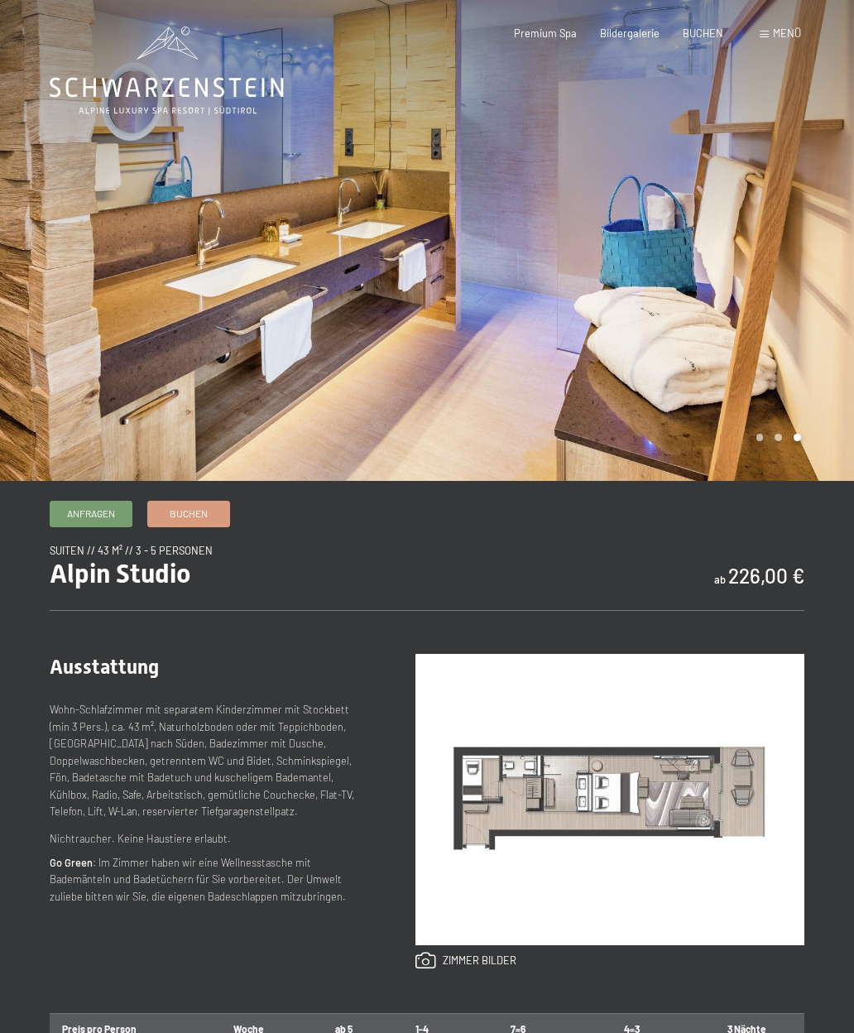
click at [789, 269] on div at bounding box center [640, 240] width 427 height 481
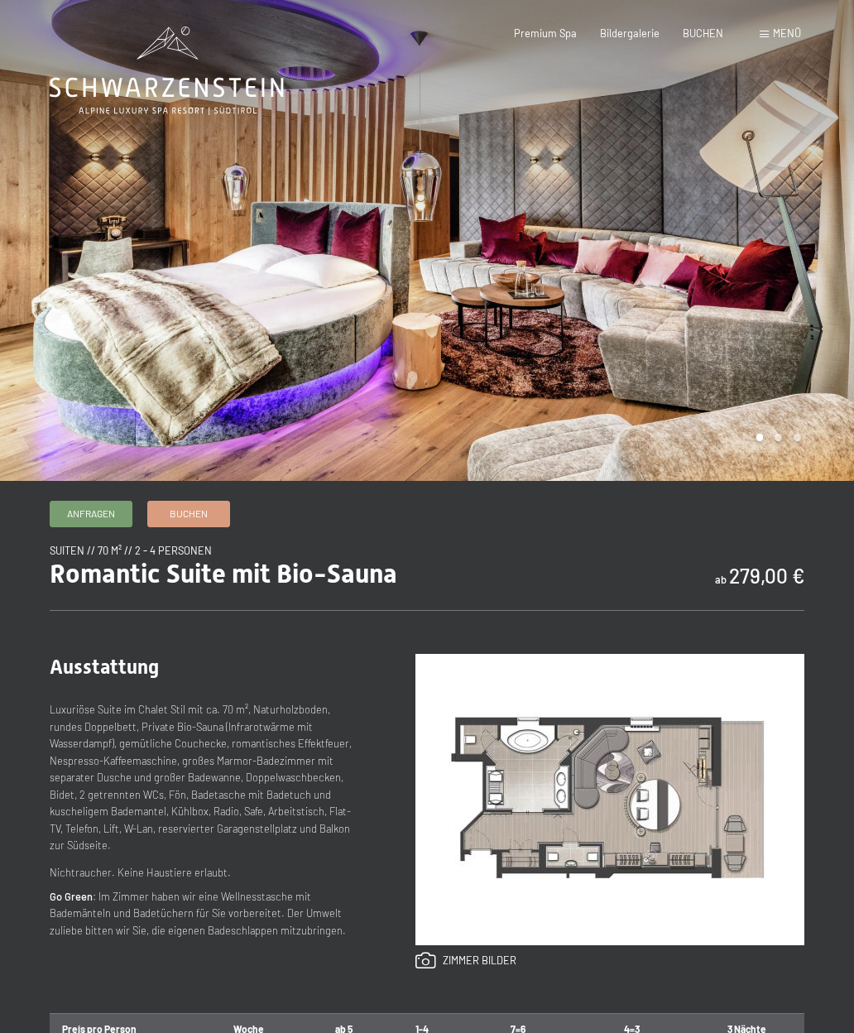
click at [800, 256] on div at bounding box center [640, 240] width 427 height 481
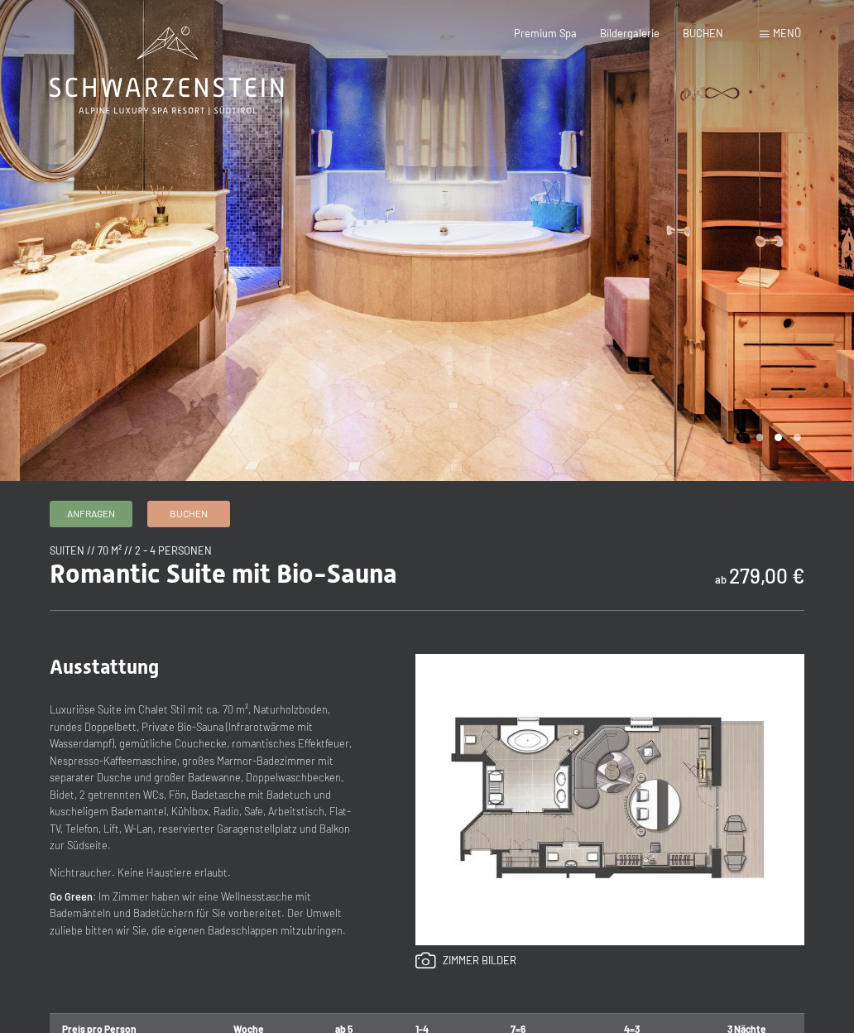
click at [786, 251] on div at bounding box center [640, 240] width 427 height 481
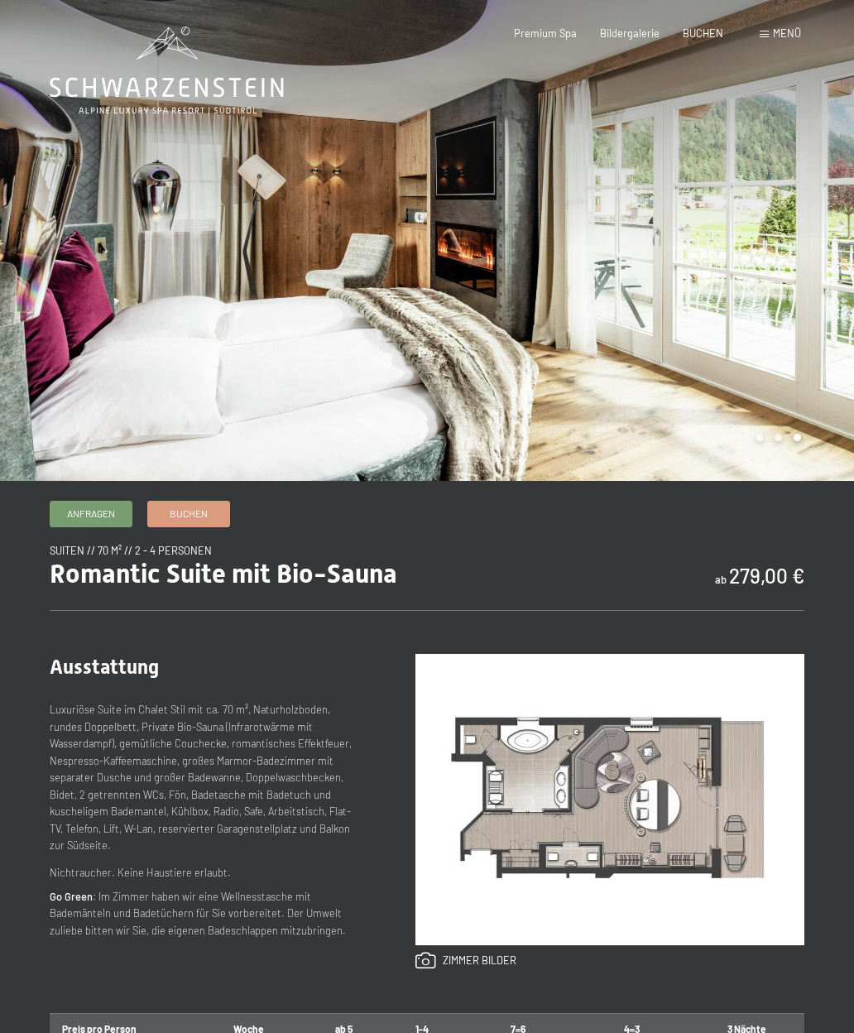
click at [786, 254] on div at bounding box center [640, 240] width 427 height 481
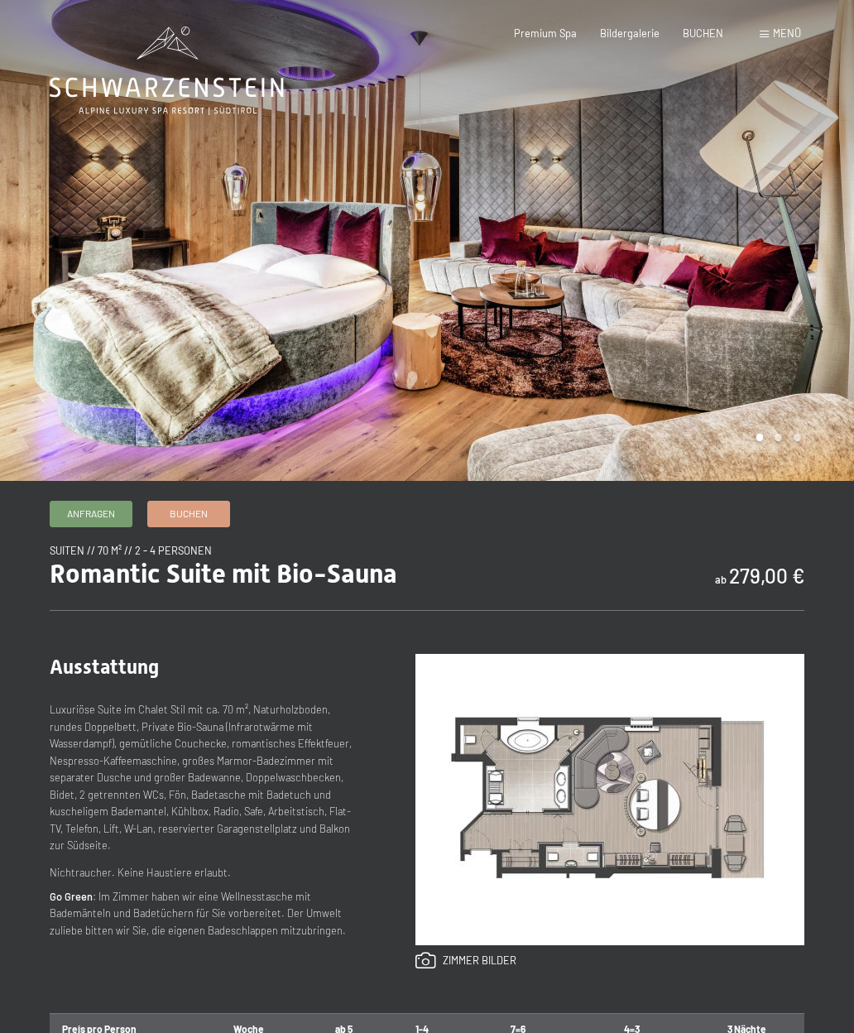
click at [776, 258] on div at bounding box center [640, 240] width 427 height 481
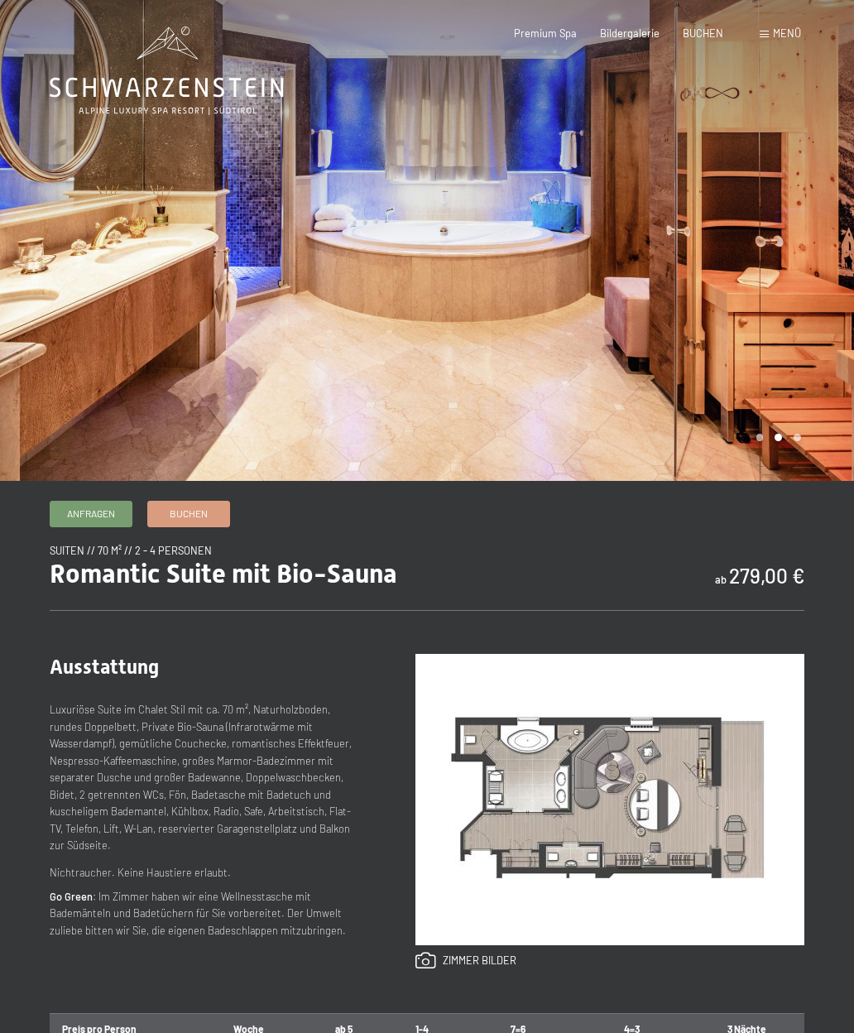
click at [793, 254] on div at bounding box center [640, 240] width 427 height 481
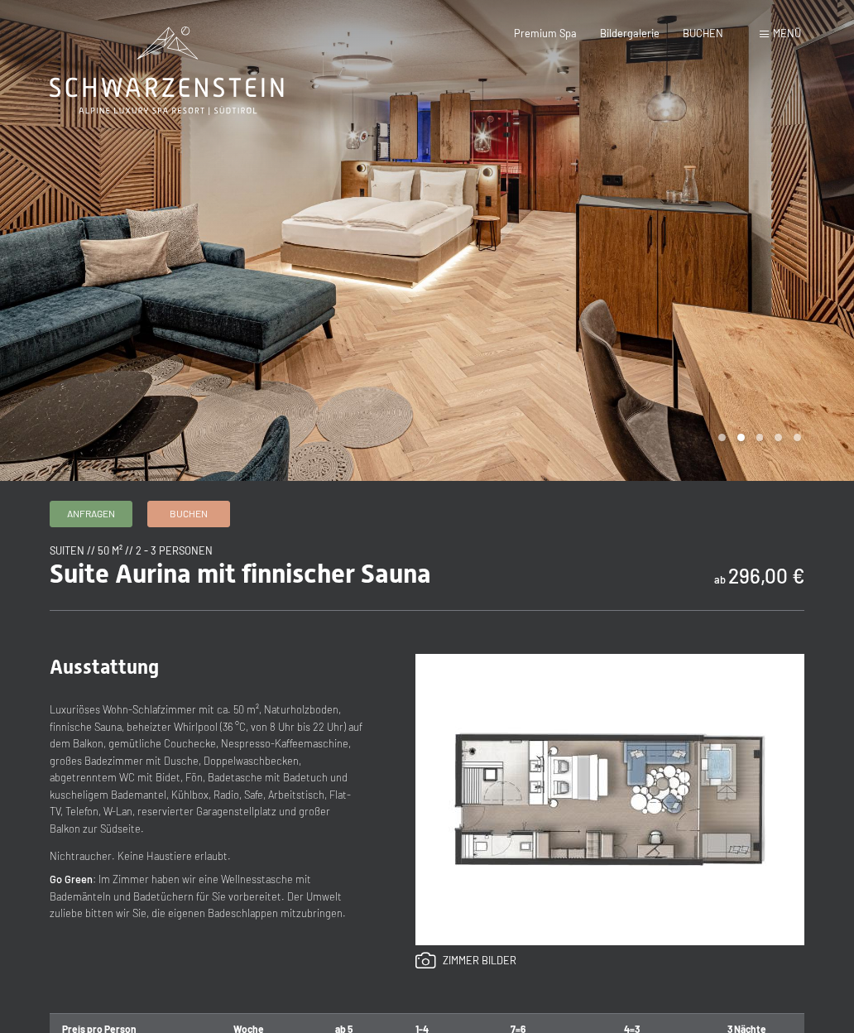
click at [202, 317] on div at bounding box center [213, 240] width 427 height 481
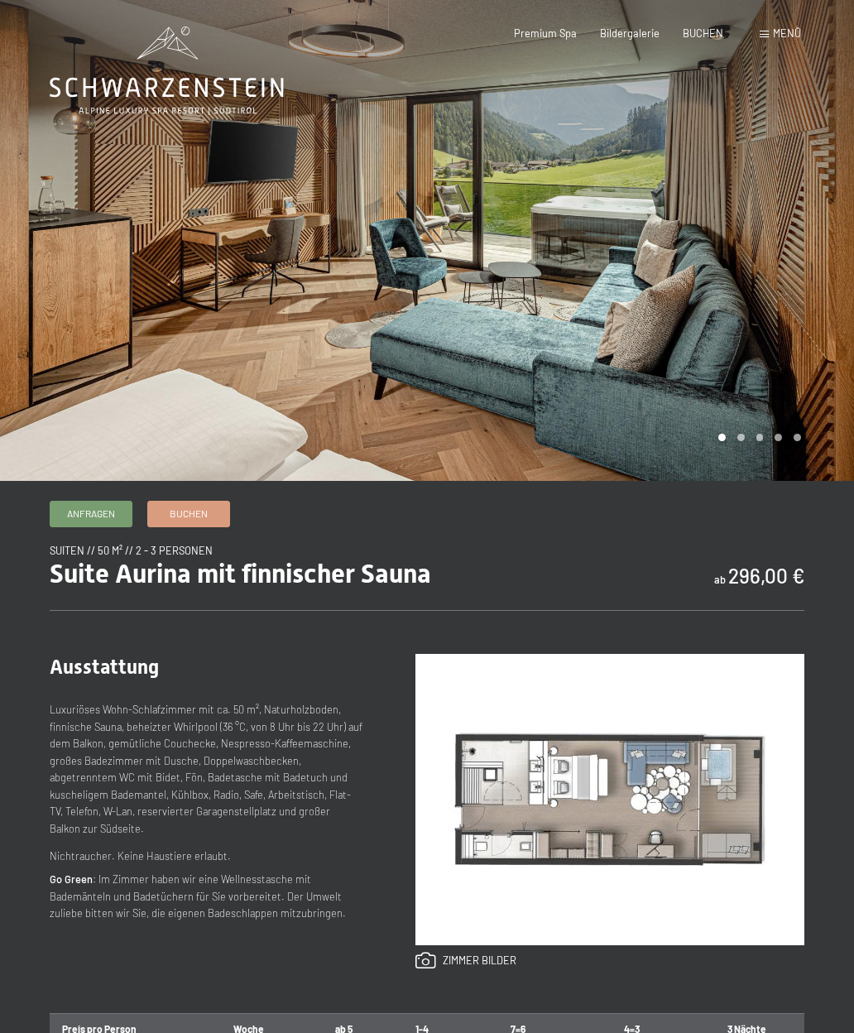
click at [220, 319] on div at bounding box center [213, 240] width 427 height 481
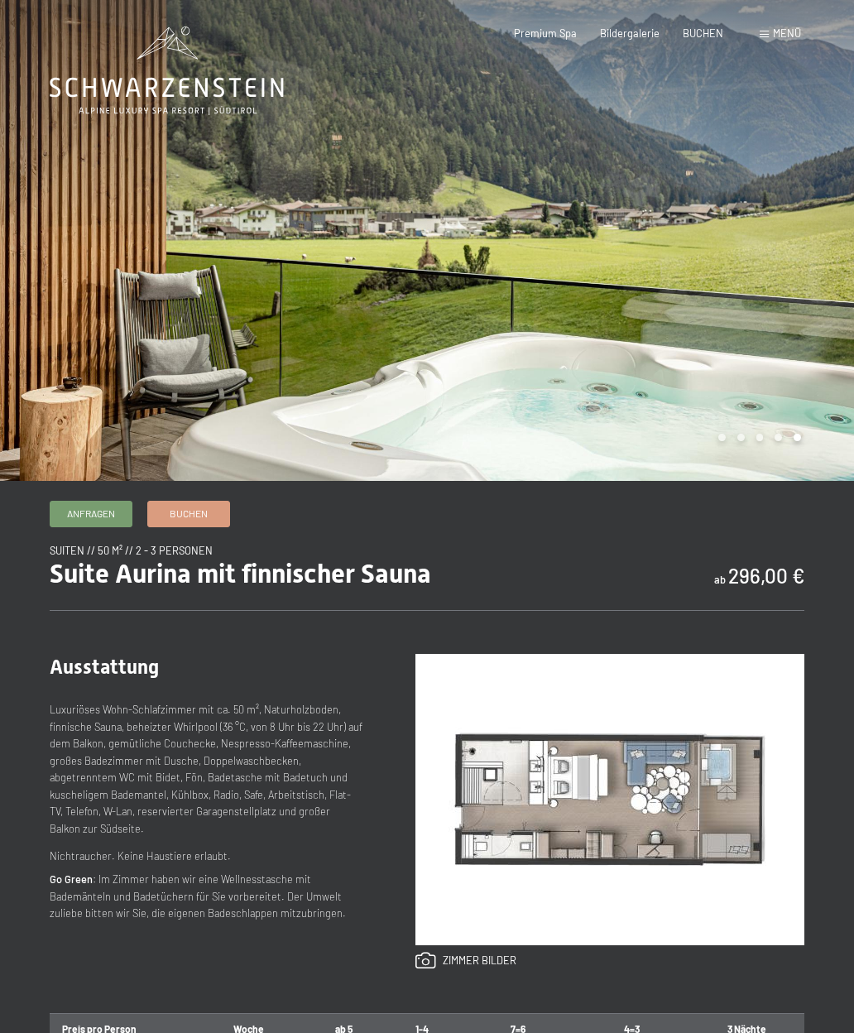
click at [194, 322] on div at bounding box center [213, 240] width 427 height 481
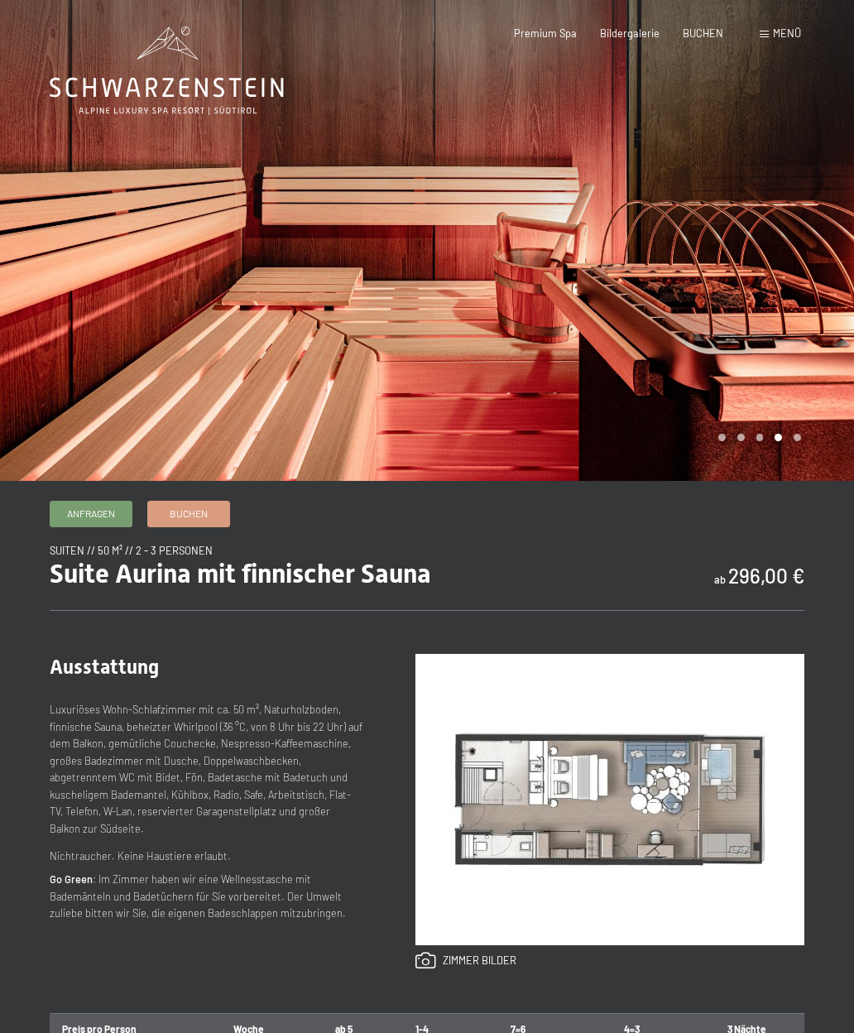
click at [185, 311] on div at bounding box center [213, 240] width 427 height 481
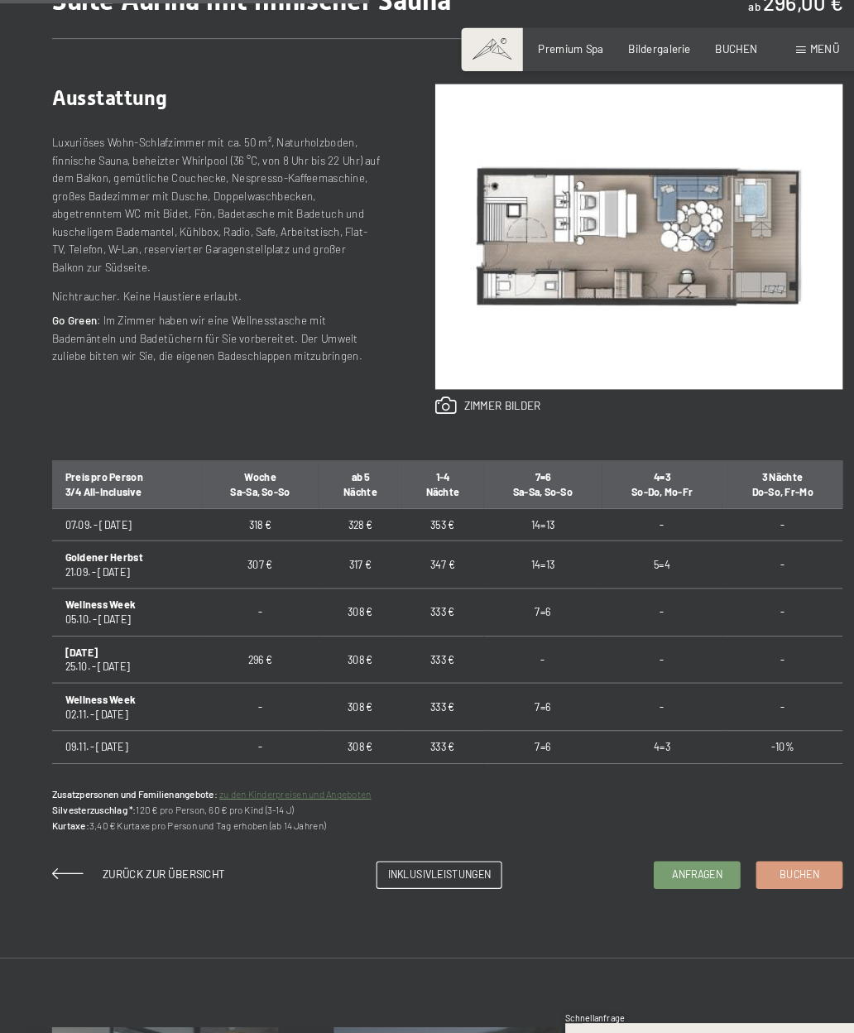
scroll to position [625, 0]
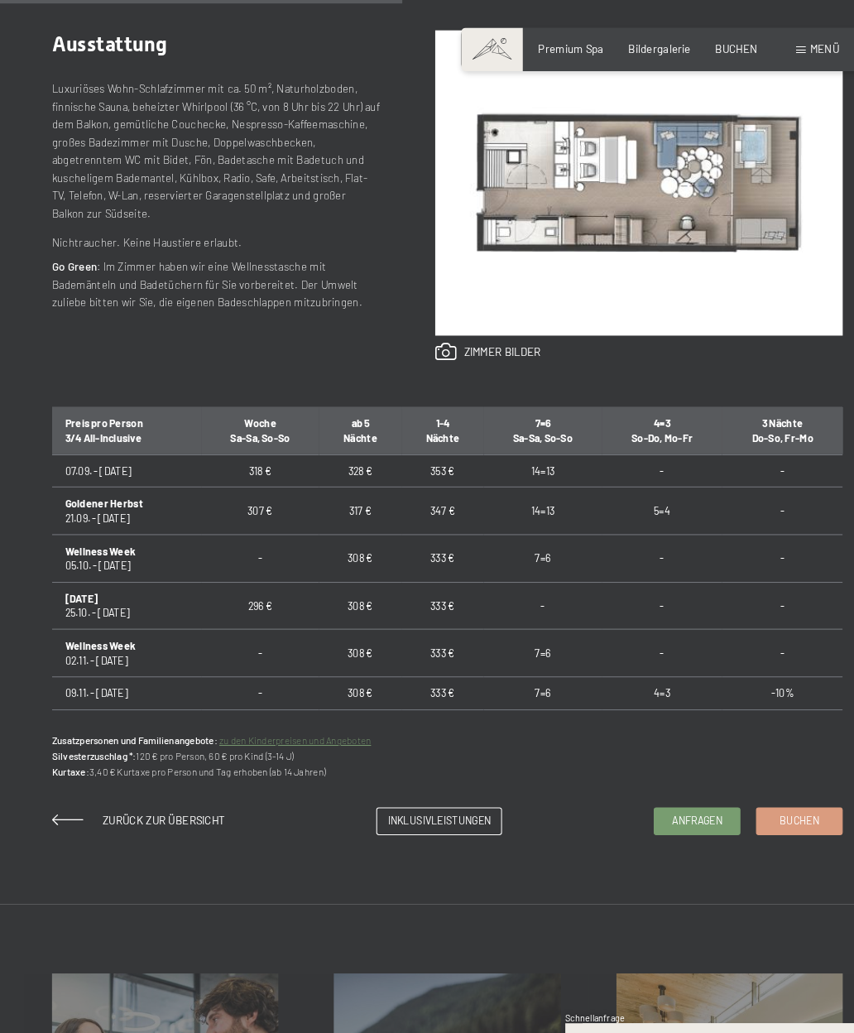
click at [669, 776] on span "Anfragen" at bounding box center [665, 783] width 48 height 14
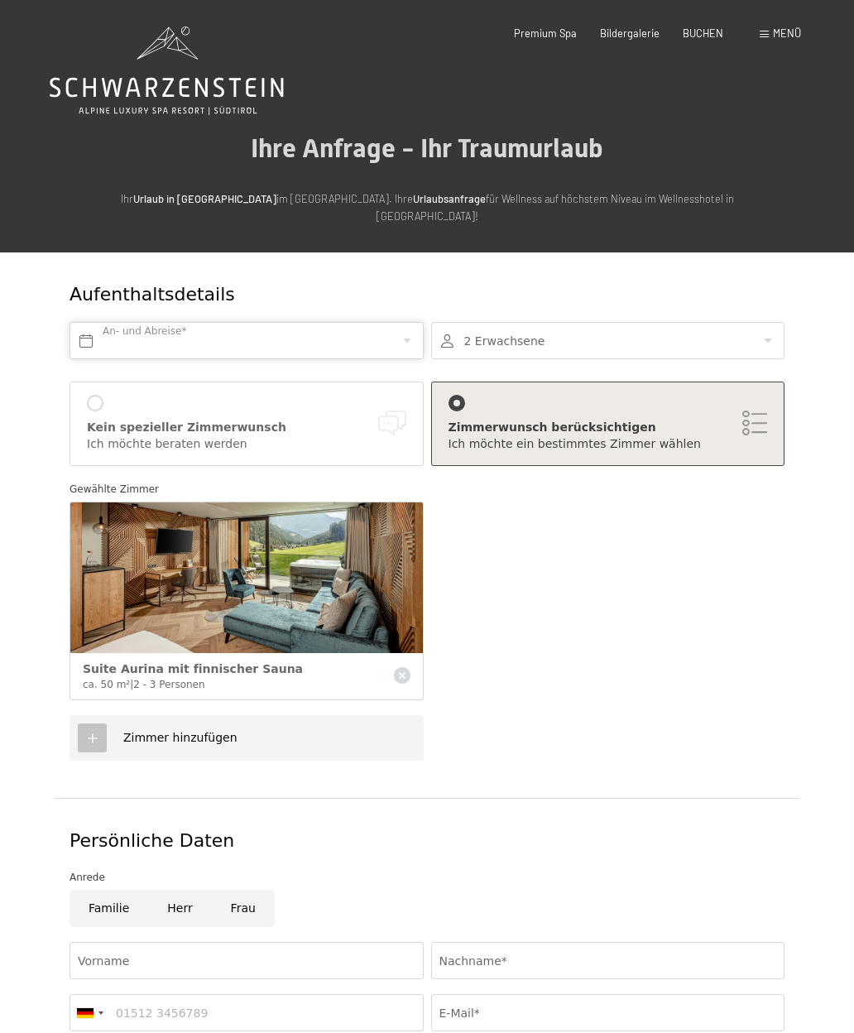
click at [142, 322] on input "text" at bounding box center [247, 340] width 354 height 37
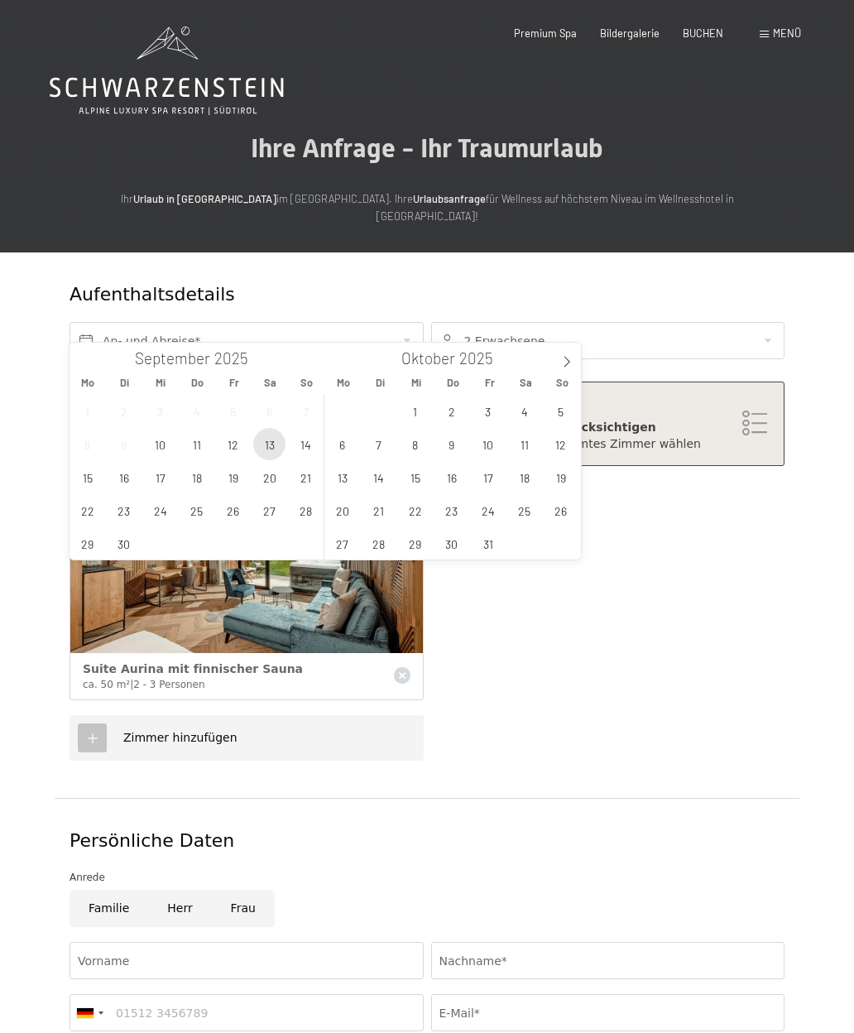
click at [267, 446] on span "13" at bounding box center [269, 444] width 32 height 32
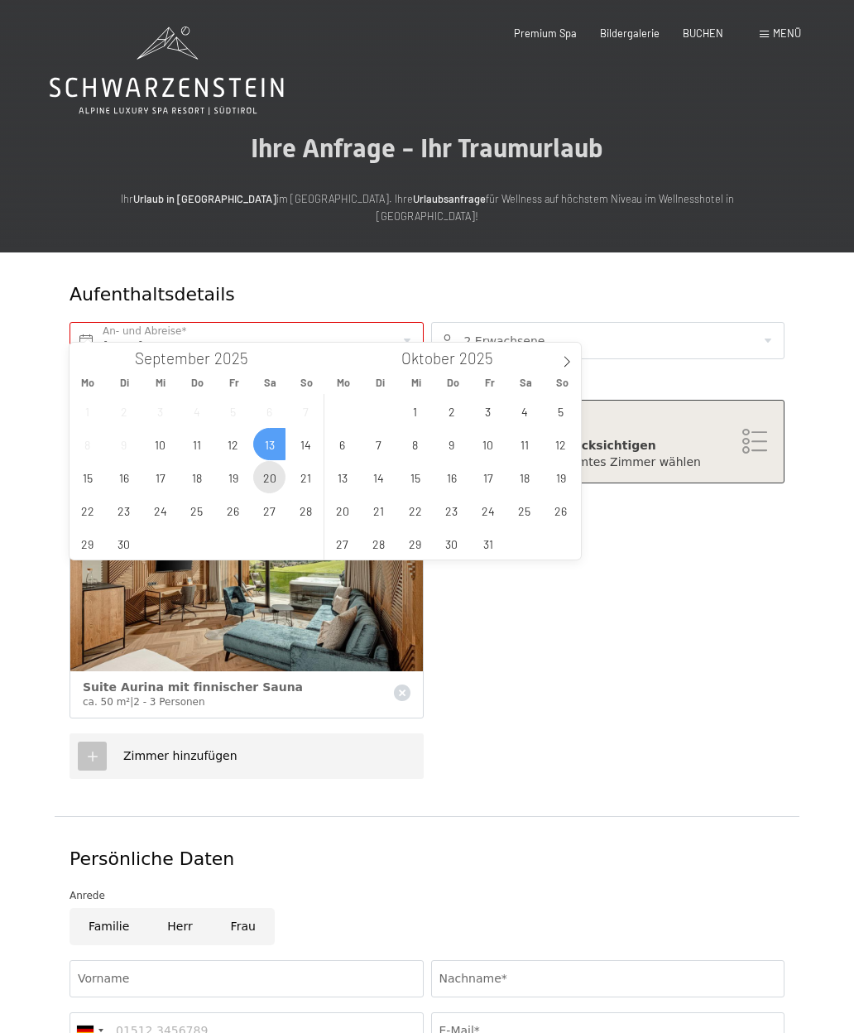
click at [273, 487] on span "20" at bounding box center [269, 477] width 32 height 32
type input "[DATE] - [DATE]"
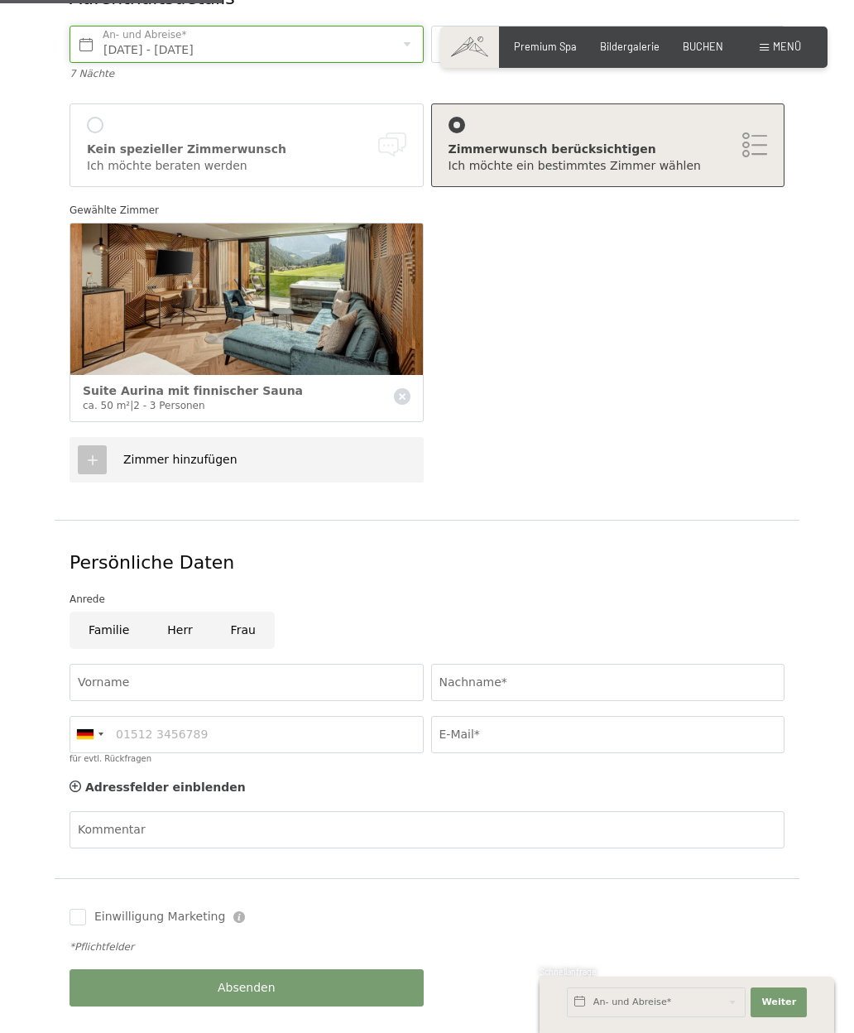
scroll to position [307, 0]
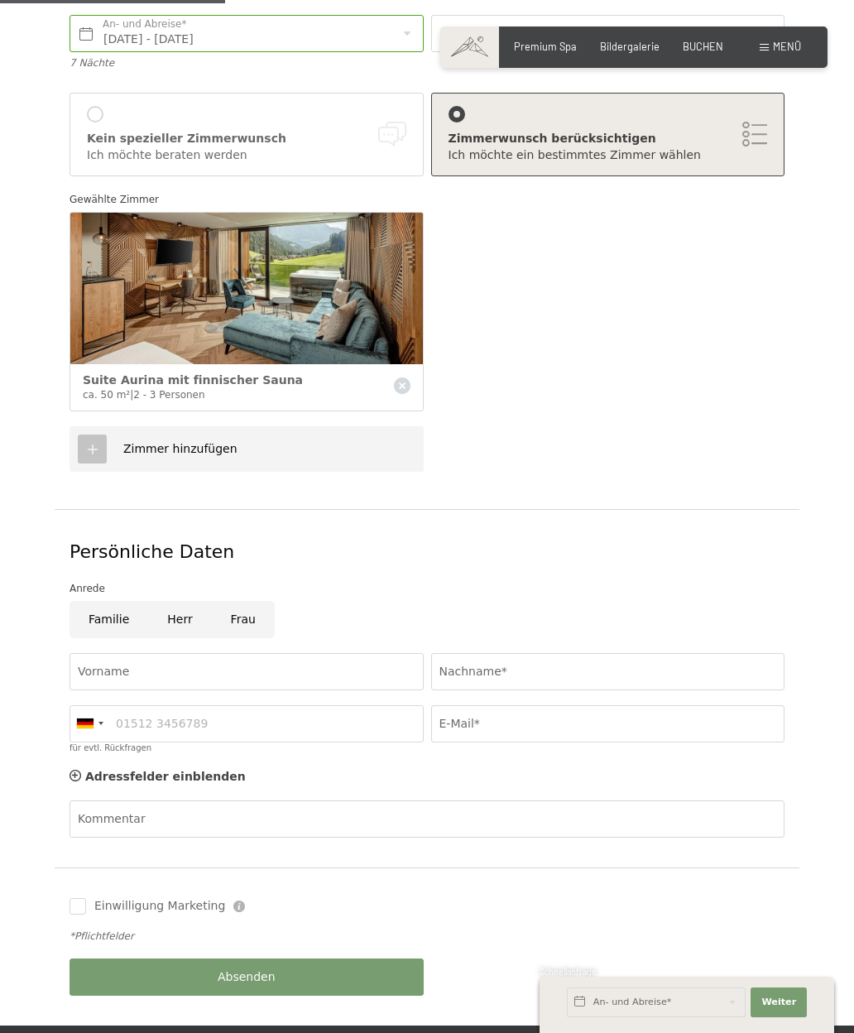
click at [174, 601] on input "Herr" at bounding box center [179, 619] width 63 height 37
radio input "true"
click at [125, 653] on input "Vorname" at bounding box center [247, 671] width 354 height 37
type input "[PERSON_NAME]"
click at [654, 653] on input "Nachname*" at bounding box center [608, 671] width 354 height 37
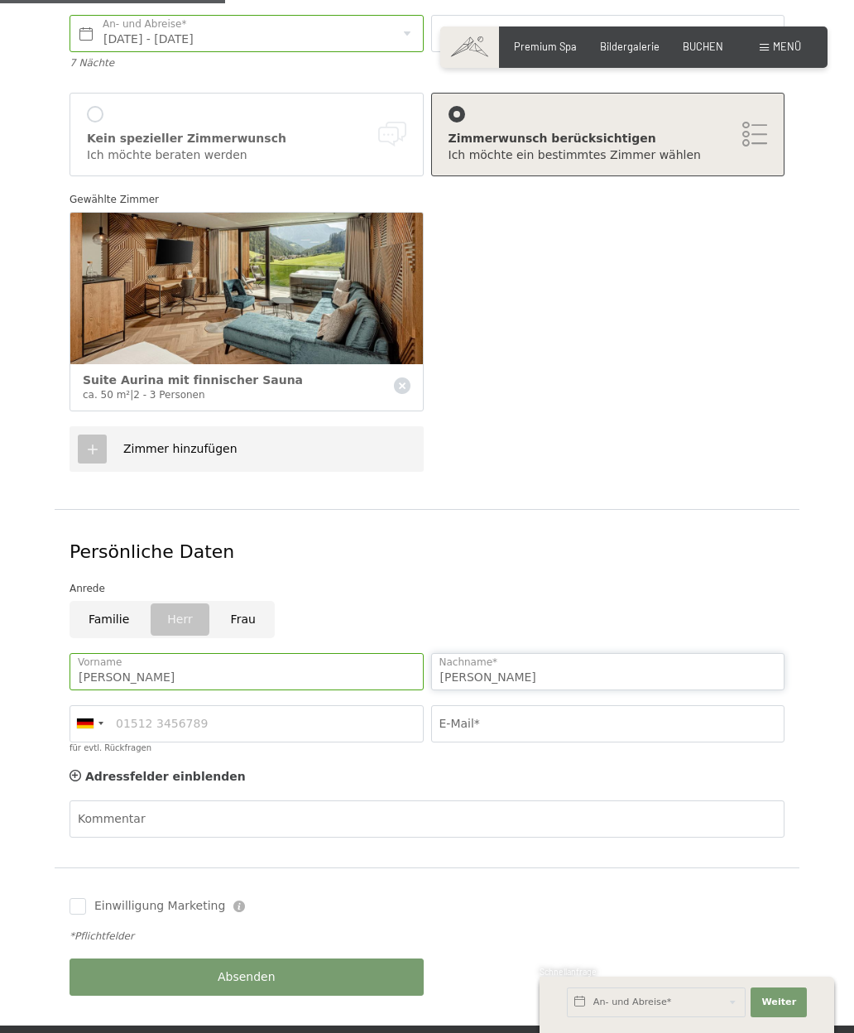
type input "[PERSON_NAME]"
click at [146, 714] on input "für evtl. Rückfragen" at bounding box center [247, 723] width 354 height 37
type input "1633996008"
click at [670, 705] on input "E-Mail*" at bounding box center [608, 723] width 354 height 37
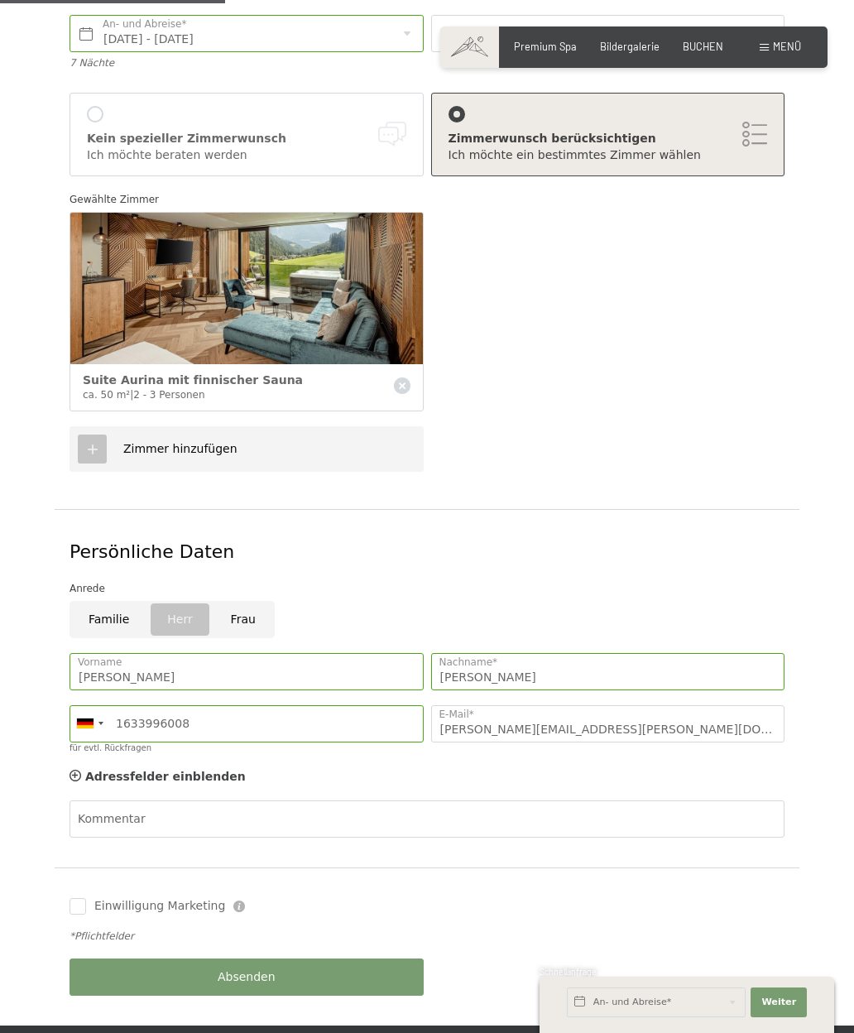
type input "[PERSON_NAME][EMAIL_ADDRESS][PERSON_NAME][DOMAIN_NAME]"
click at [82, 898] on input "Einwilligung Marketing" at bounding box center [78, 906] width 17 height 17
checkbox input "true"
click at [183, 958] on button "Absenden" at bounding box center [247, 976] width 354 height 37
